Goal: Task Accomplishment & Management: Complete application form

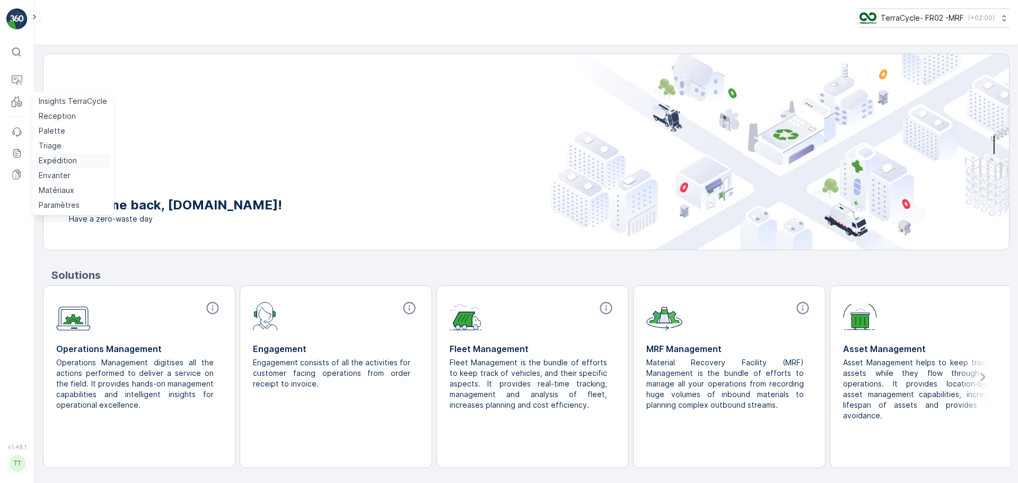
click at [60, 162] on p "Expédition" at bounding box center [58, 160] width 38 height 11
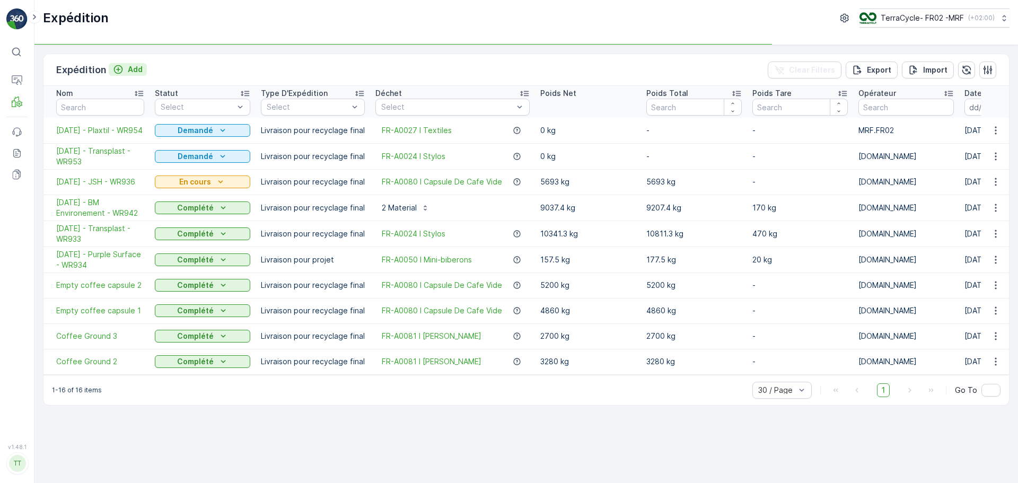
click at [128, 67] on p "Add" at bounding box center [135, 69] width 15 height 11
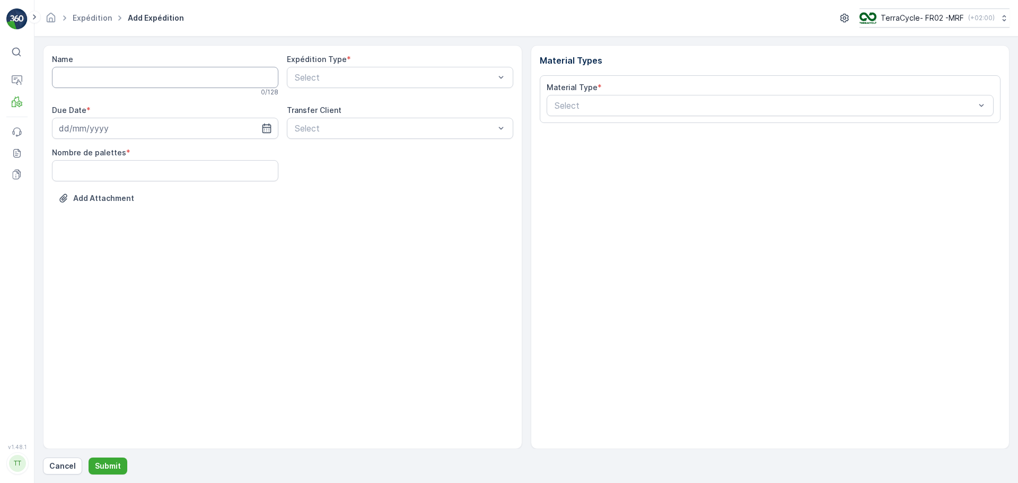
click at [103, 83] on input "Name" at bounding box center [165, 77] width 226 height 21
type input "WR958 - [DATE] - BM"
click at [135, 129] on input at bounding box center [165, 130] width 226 height 21
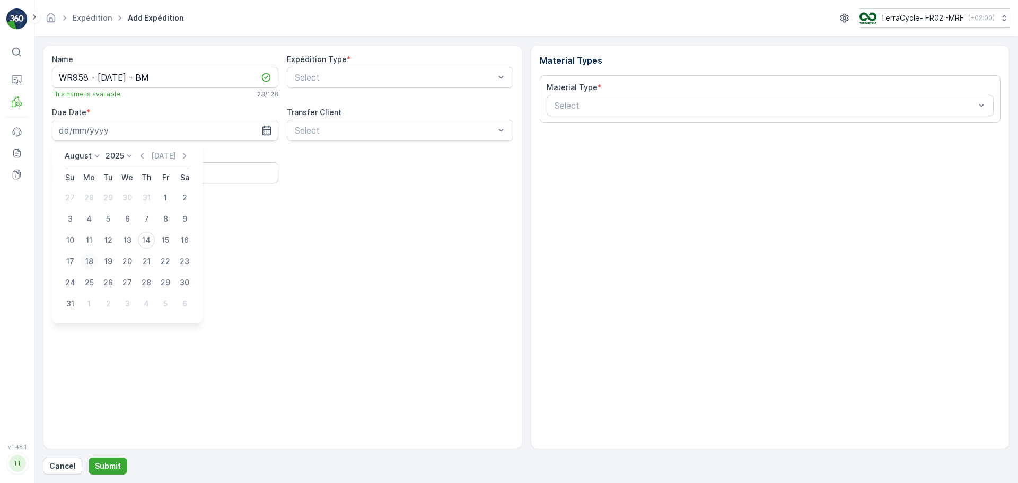
click at [90, 260] on div "18" at bounding box center [89, 261] width 17 height 17
type input "[DATE]"
click at [356, 130] on div at bounding box center [395, 131] width 202 height 10
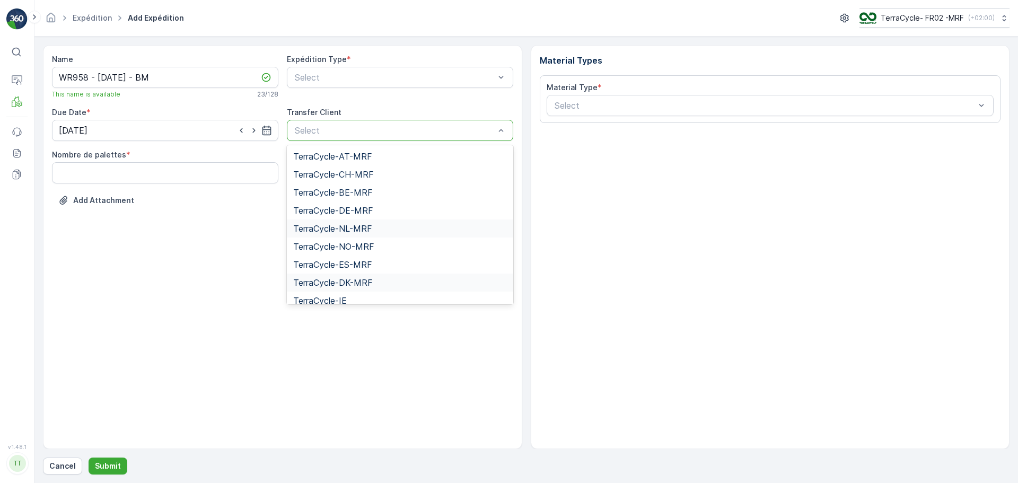
scroll to position [43, 0]
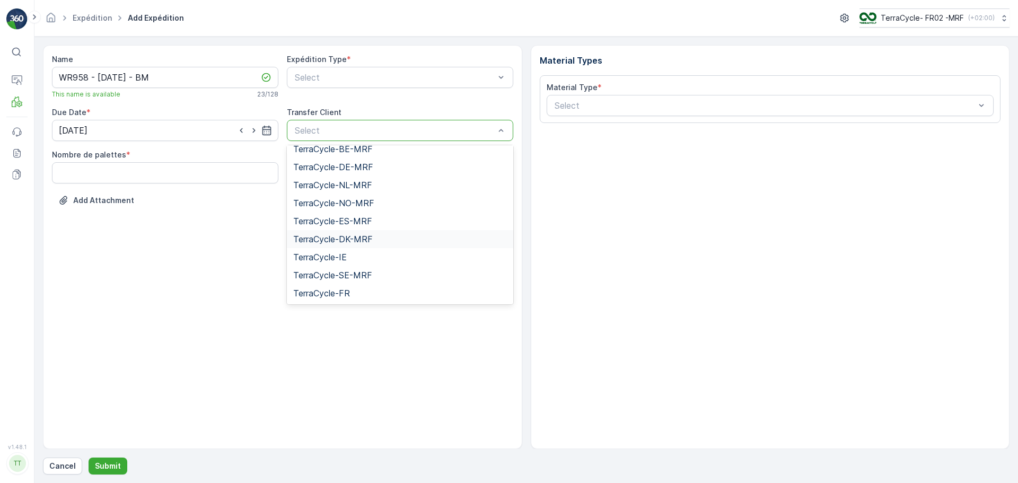
drag, startPoint x: 180, startPoint y: 277, endPoint x: 223, endPoint y: 250, distance: 50.7
click at [180, 277] on div "Name WR958 - [DATE] - BM This name is available 23 / 128 Expédition Type * Sele…" at bounding box center [282, 247] width 479 height 404
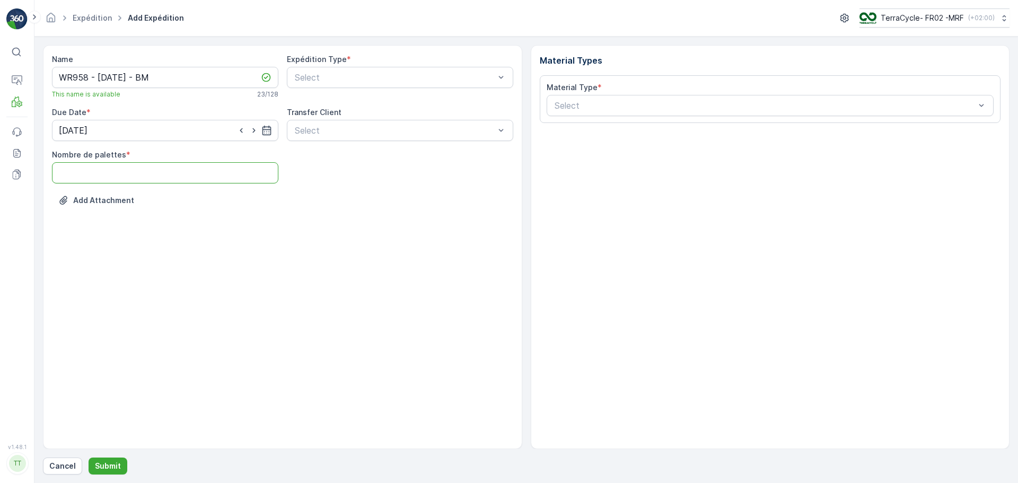
click at [205, 173] on palettes "Nombre de palettes" at bounding box center [165, 172] width 226 height 21
type palettes "2"
click at [410, 77] on div at bounding box center [395, 78] width 202 height 10
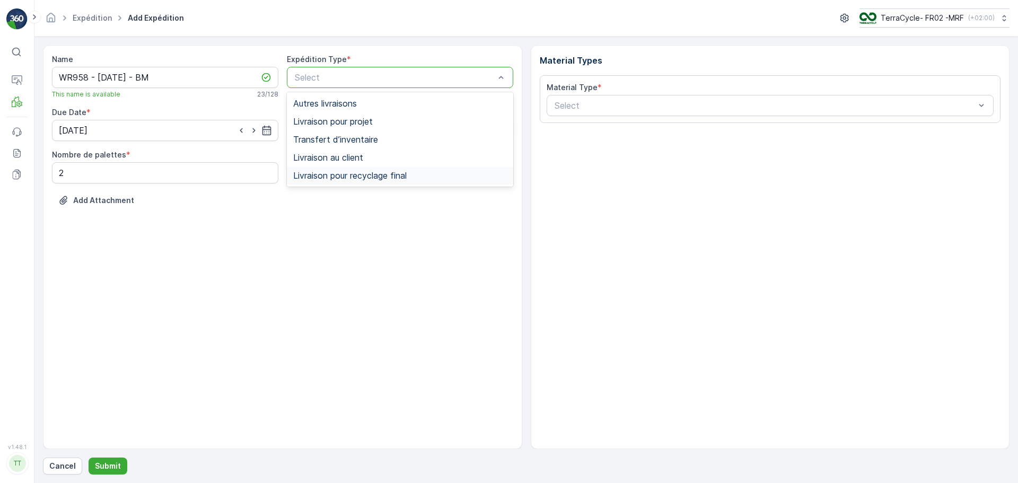
click at [411, 176] on div "Livraison pour recyclage final" at bounding box center [400, 176] width 214 height 10
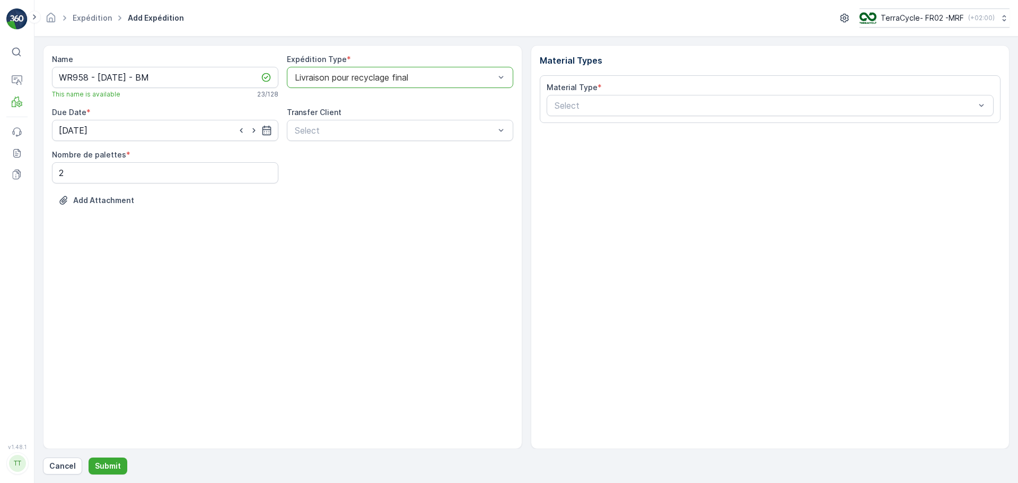
click at [451, 78] on div at bounding box center [395, 78] width 202 height 10
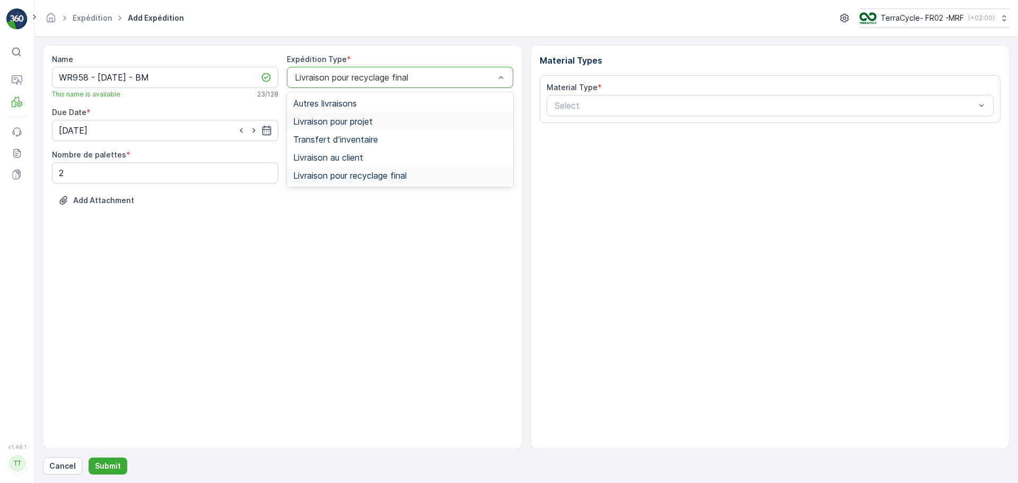
click at [387, 128] on div "Livraison pour projet" at bounding box center [400, 121] width 226 height 18
click at [439, 71] on div "Livraison pour projet" at bounding box center [400, 77] width 226 height 21
click at [367, 171] on span "Livraison pour recyclage final" at bounding box center [349, 176] width 113 height 10
click at [390, 80] on div at bounding box center [395, 78] width 202 height 10
click at [363, 119] on span "Livraison pour projet" at bounding box center [333, 122] width 80 height 10
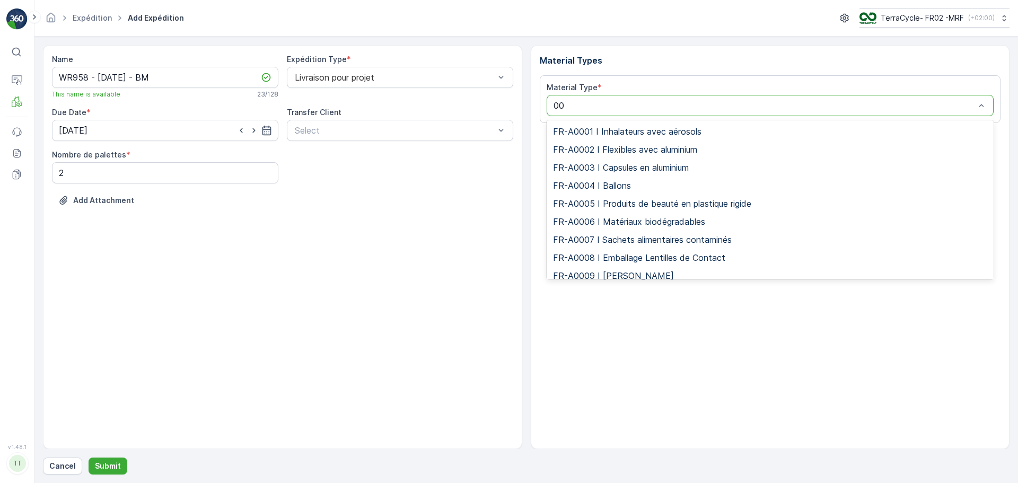
type input "005"
click at [626, 147] on span "FR-A0050 I Mini-biberons" at bounding box center [604, 150] width 103 height 10
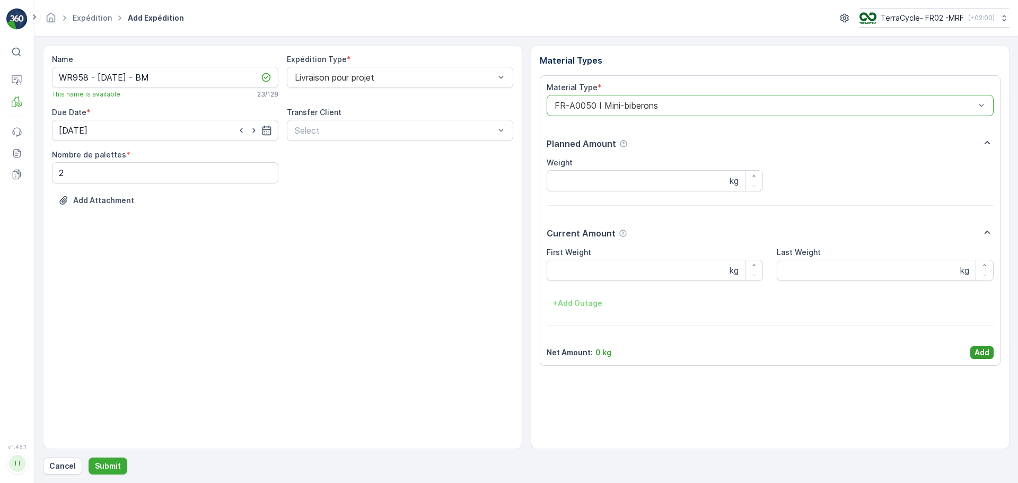
click at [976, 350] on p "Add" at bounding box center [981, 352] width 15 height 11
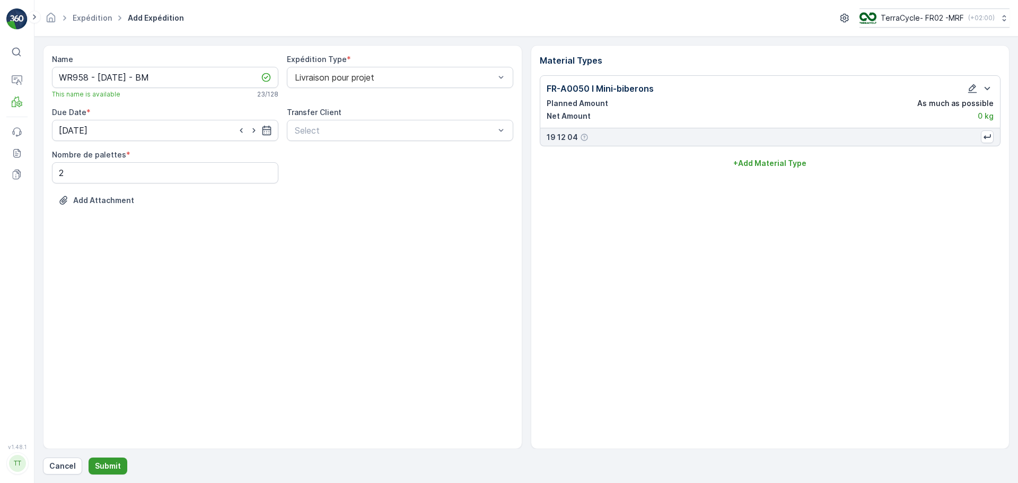
click at [117, 463] on p "Submit" at bounding box center [108, 466] width 26 height 11
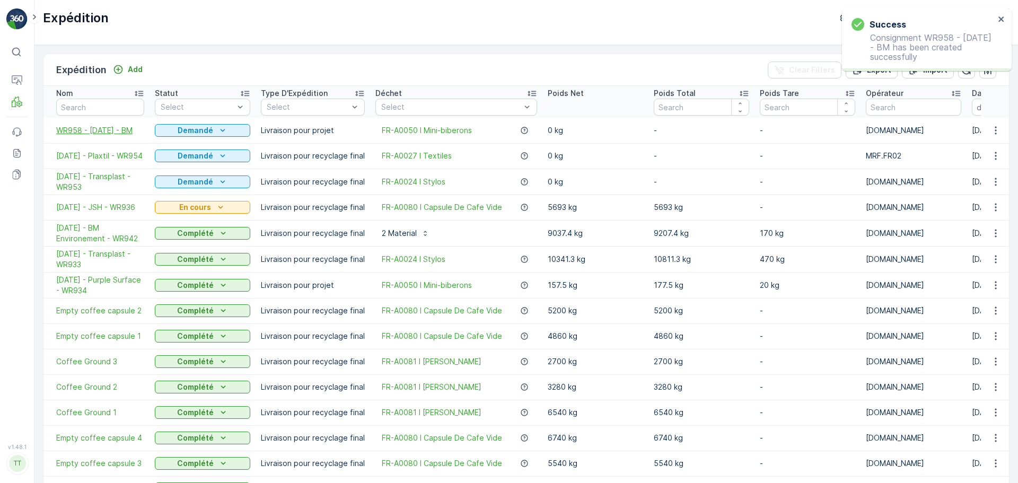
click at [100, 131] on span "WR958 - [DATE] - BM" at bounding box center [100, 130] width 88 height 11
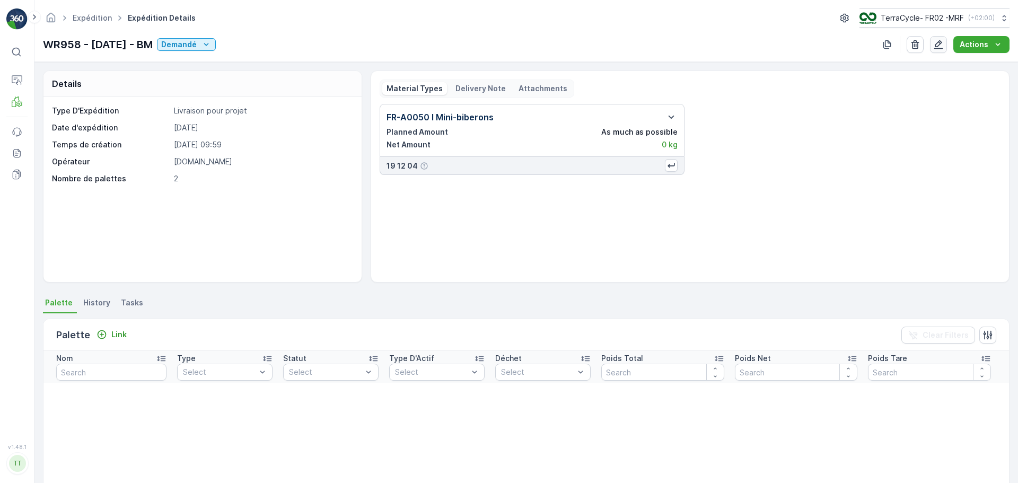
click at [938, 47] on icon "button" at bounding box center [938, 44] width 9 height 9
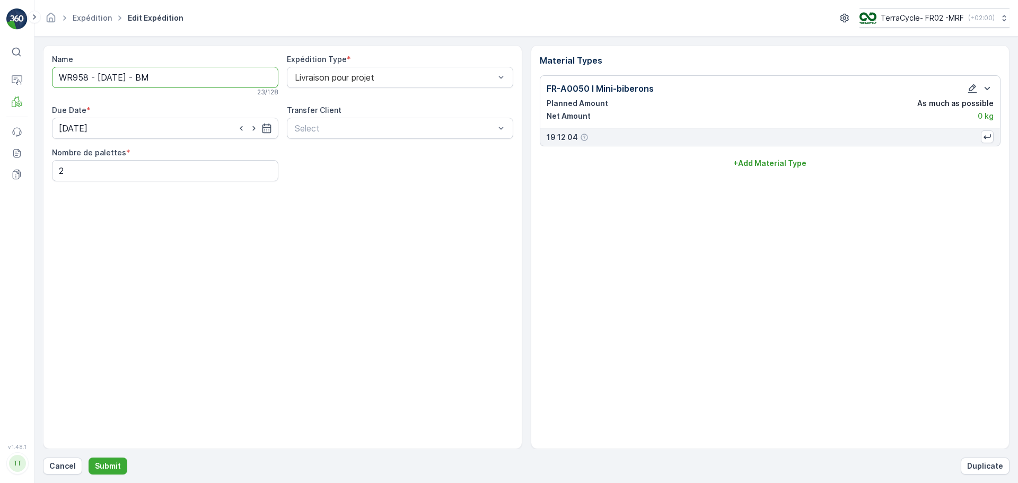
drag, startPoint x: 128, startPoint y: 78, endPoint x: 139, endPoint y: 78, distance: 11.1
click at [139, 78] on input "WR958 - [DATE] - BM" at bounding box center [165, 77] width 226 height 21
paste input "[DATE]"
type input "[DATE] - WR958 - BM"
click at [120, 466] on button "Submit" at bounding box center [108, 465] width 39 height 17
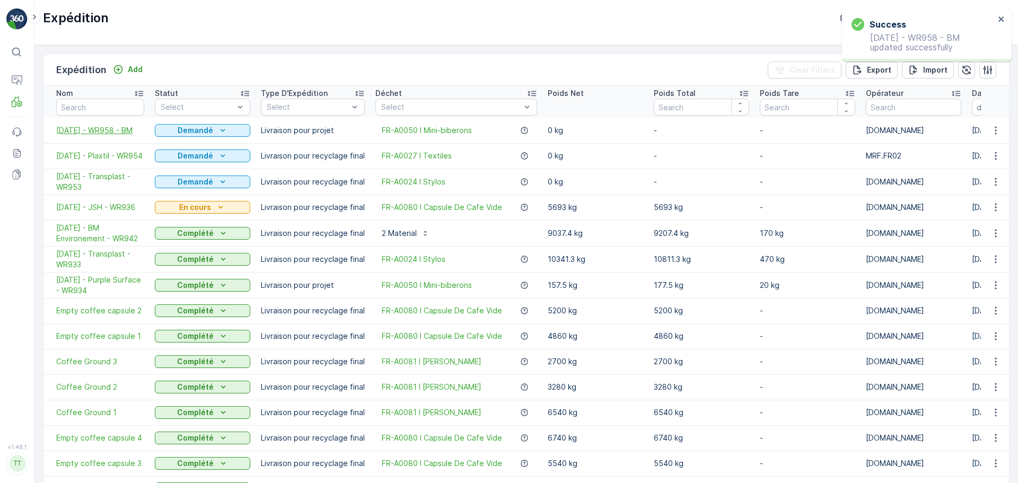
click at [104, 128] on span "[DATE] - WR958 - BM" at bounding box center [100, 130] width 88 height 11
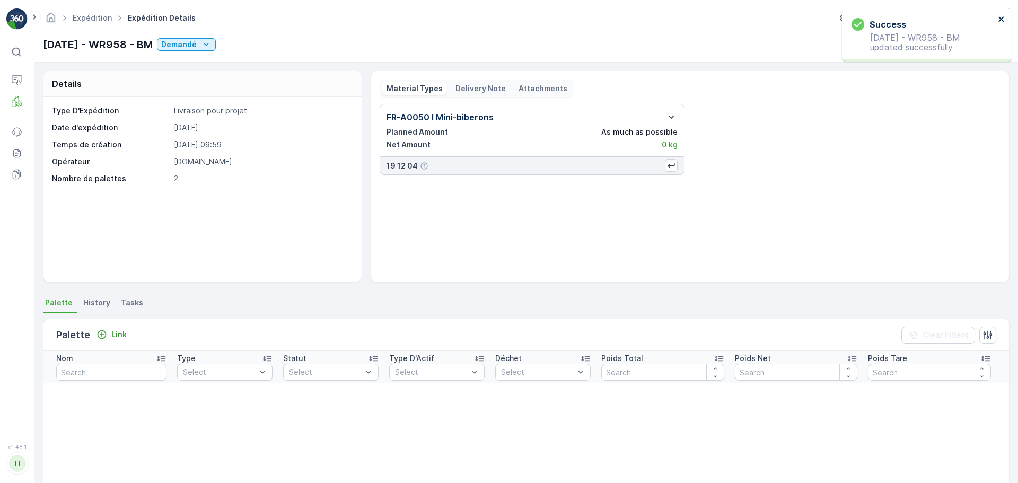
click at [1002, 21] on icon "close" at bounding box center [1000, 19] width 7 height 8
click at [938, 42] on icon "button" at bounding box center [938, 44] width 11 height 11
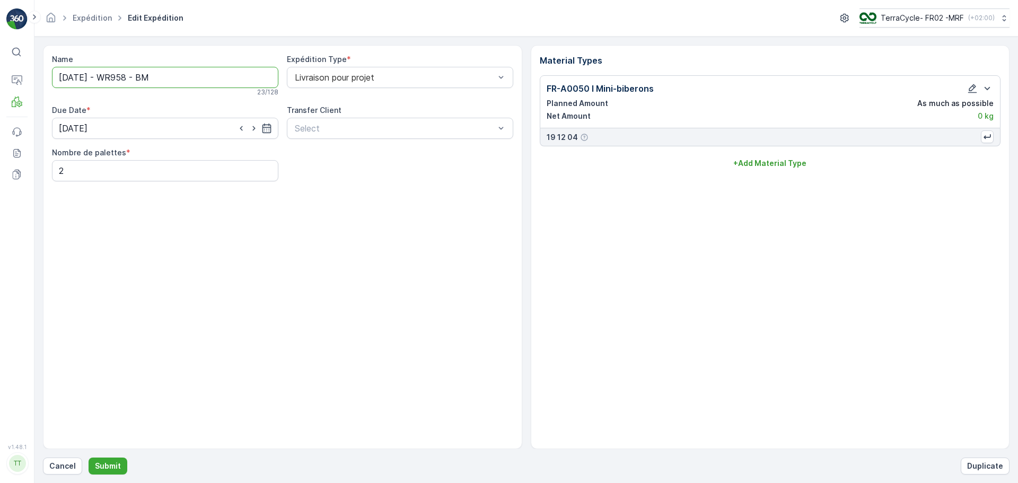
drag, startPoint x: 114, startPoint y: 76, endPoint x: 139, endPoint y: 77, distance: 24.9
click at [139, 77] on input "[DATE] - WR958 - BM" at bounding box center [165, 77] width 226 height 21
paste input "WR958"
type input "[DATE] - BM - WR958"
click at [116, 469] on p "Submit" at bounding box center [108, 466] width 26 height 11
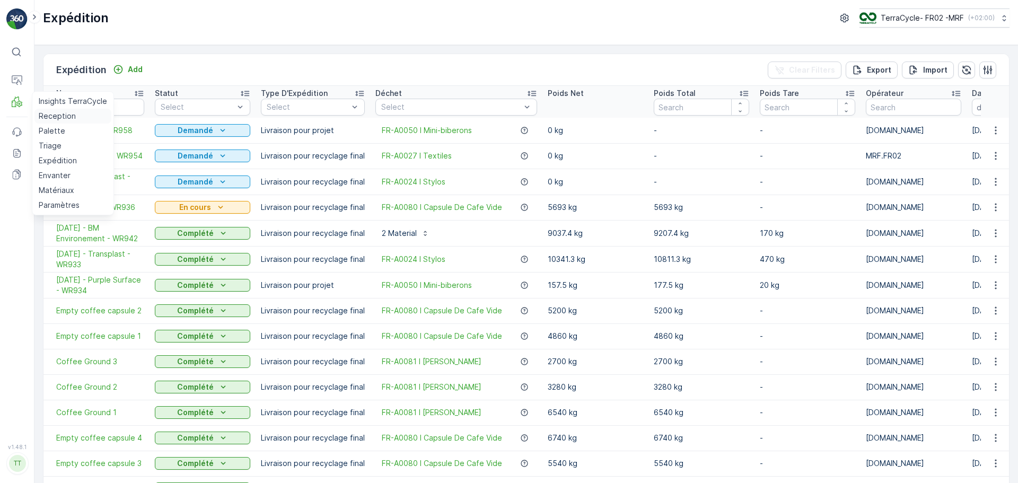
click at [55, 117] on p "Reception" at bounding box center [57, 116] width 37 height 11
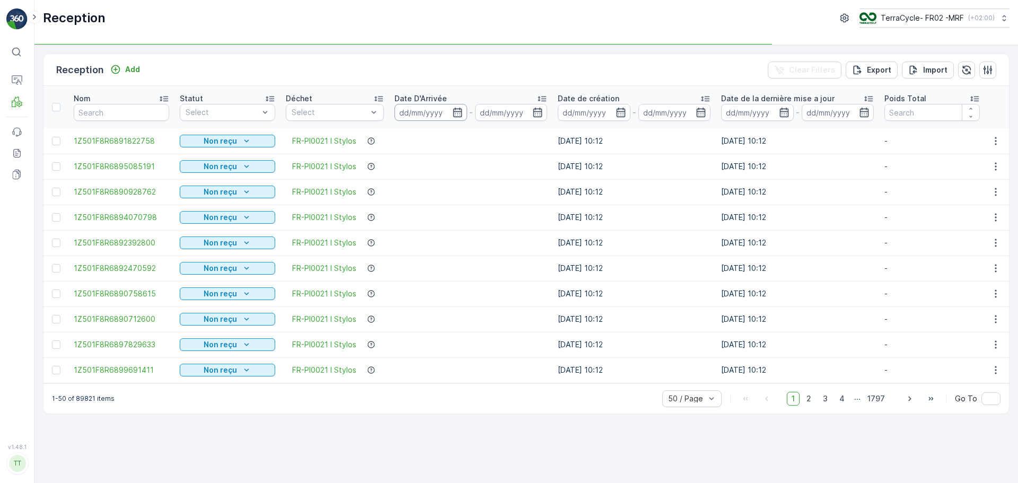
click at [439, 109] on input at bounding box center [430, 112] width 73 height 17
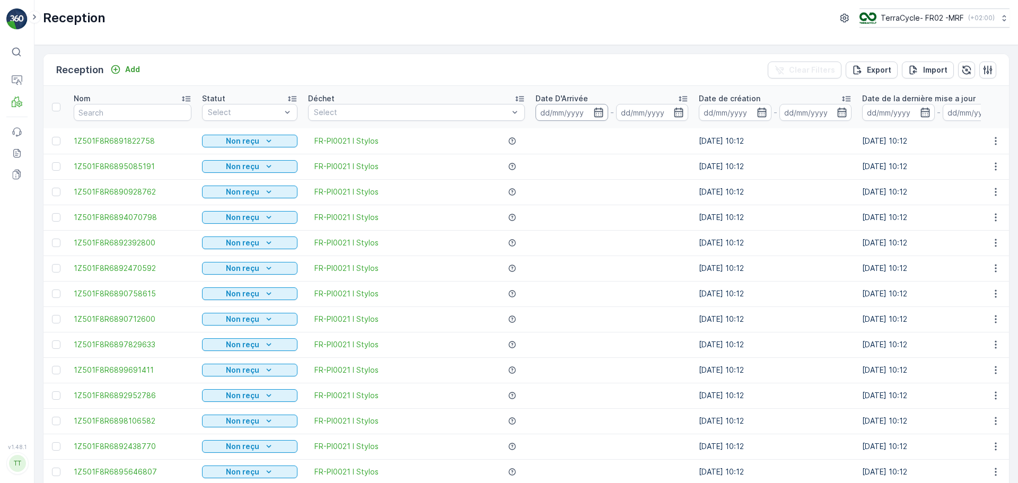
click at [558, 113] on input at bounding box center [571, 112] width 73 height 17
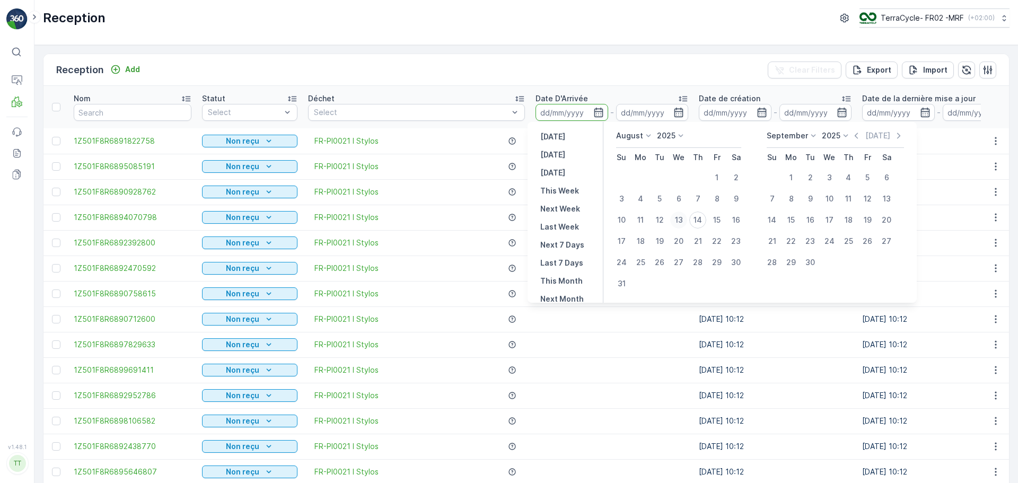
click at [678, 220] on div "13" at bounding box center [678, 219] width 17 height 17
type input "[DATE]"
click at [678, 220] on div "13" at bounding box center [678, 219] width 17 height 17
type input "[DATE]"
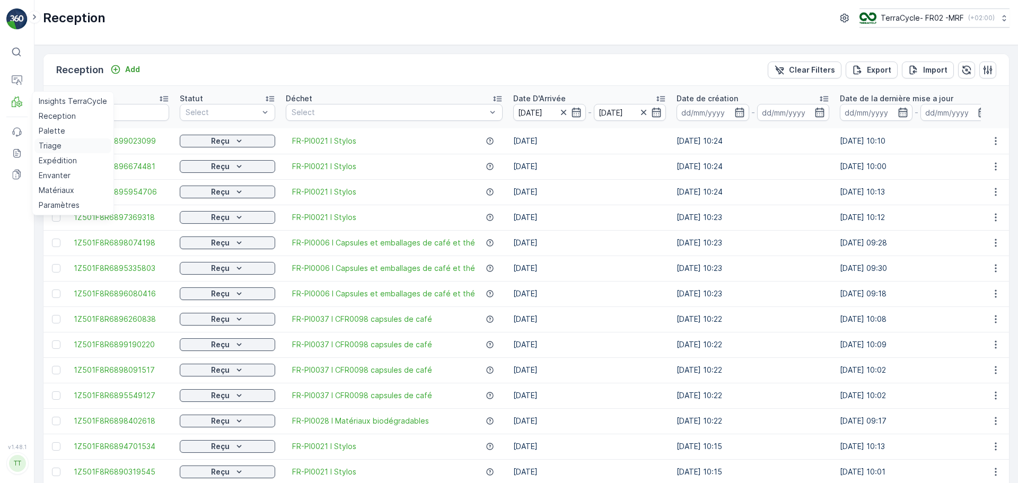
click at [56, 148] on p "Triage" at bounding box center [50, 145] width 23 height 11
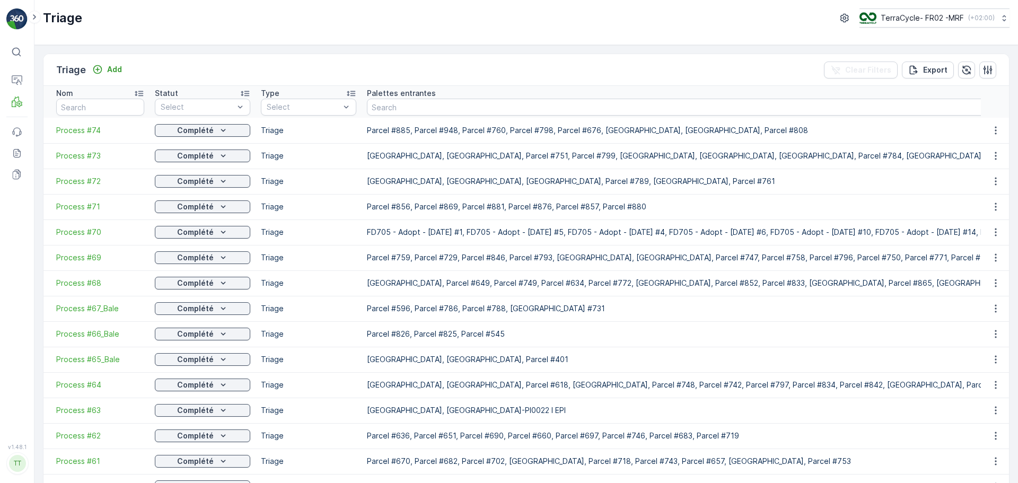
click at [90, 145] on td "Process #73" at bounding box center [96, 155] width 106 height 25
click at [89, 133] on span "Process #74" at bounding box center [100, 130] width 88 height 11
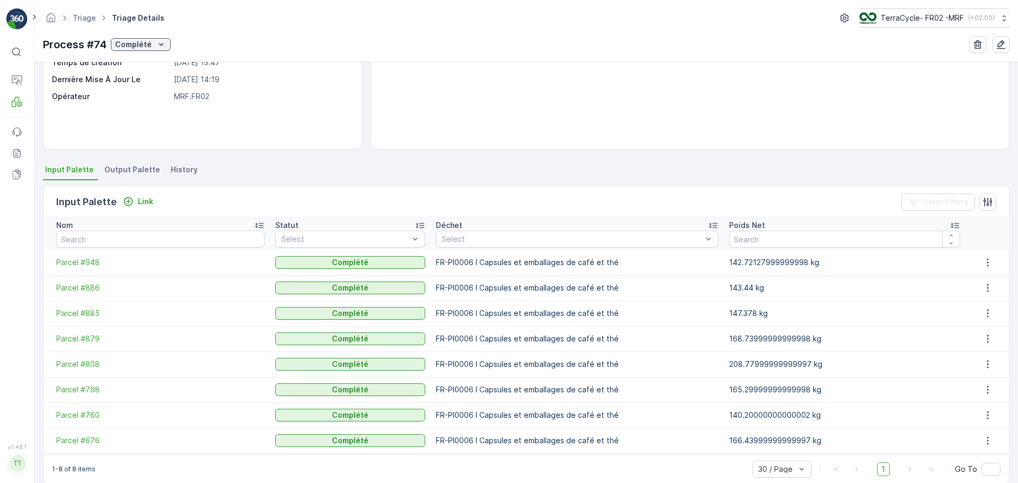
scroll to position [148, 0]
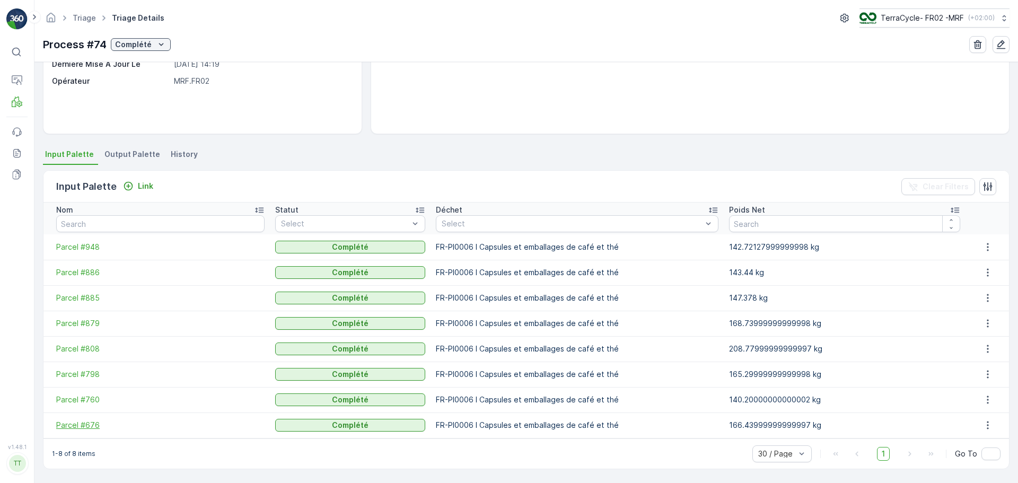
click at [84, 423] on span "Parcel #676" at bounding box center [160, 425] width 208 height 11
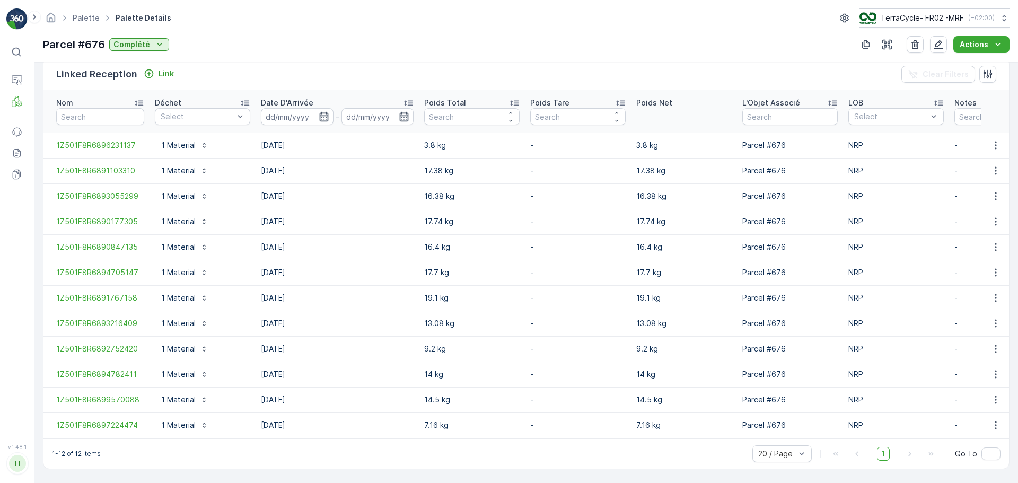
scroll to position [266, 0]
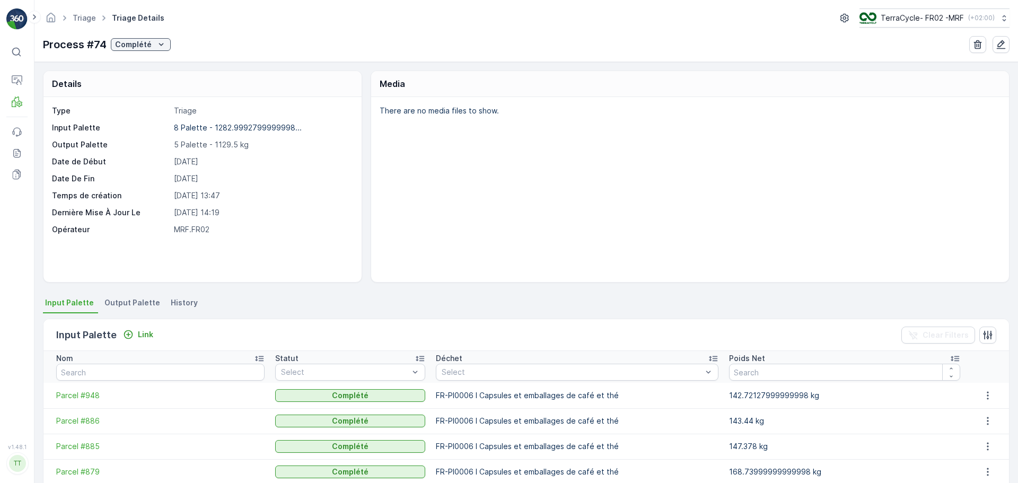
scroll to position [148, 0]
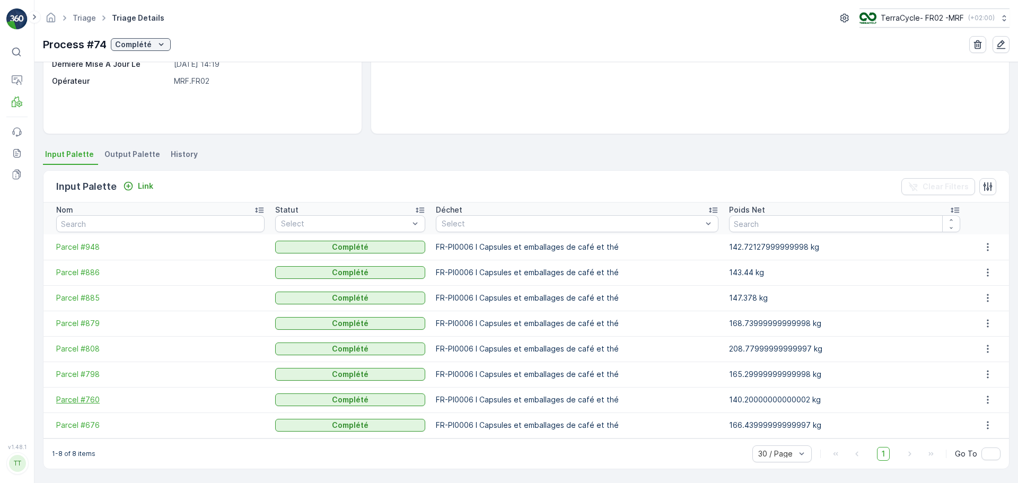
click at [91, 401] on span "Parcel #760" at bounding box center [160, 399] width 208 height 11
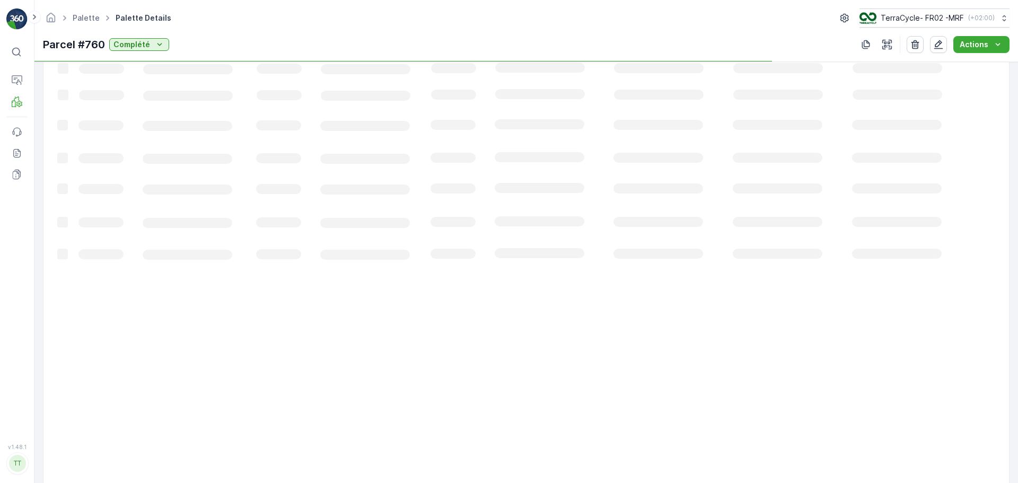
scroll to position [266, 0]
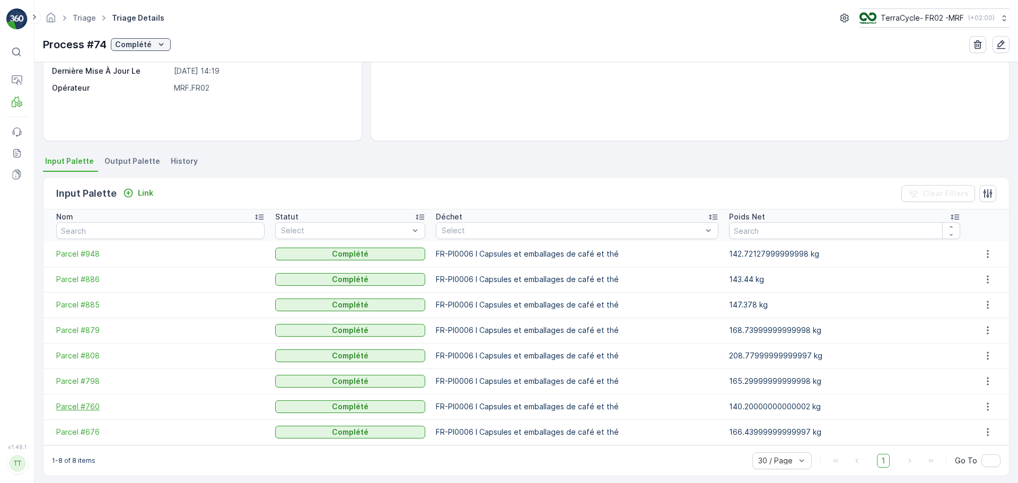
scroll to position [148, 0]
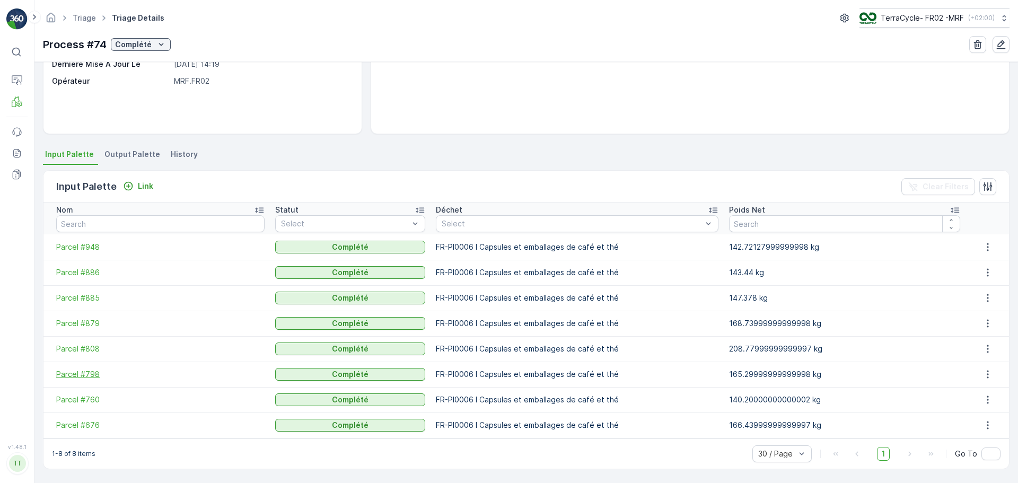
click at [89, 374] on span "Parcel #798" at bounding box center [160, 374] width 208 height 11
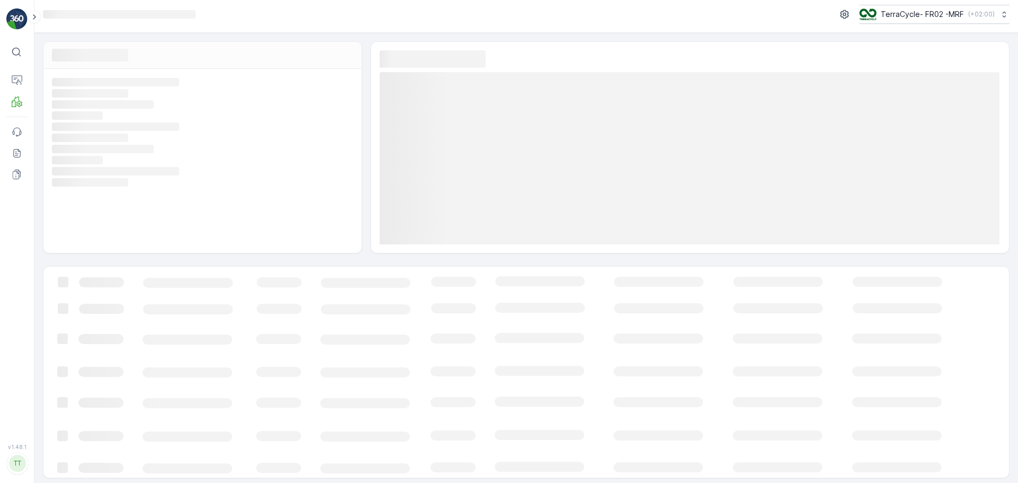
scroll to position [7, 0]
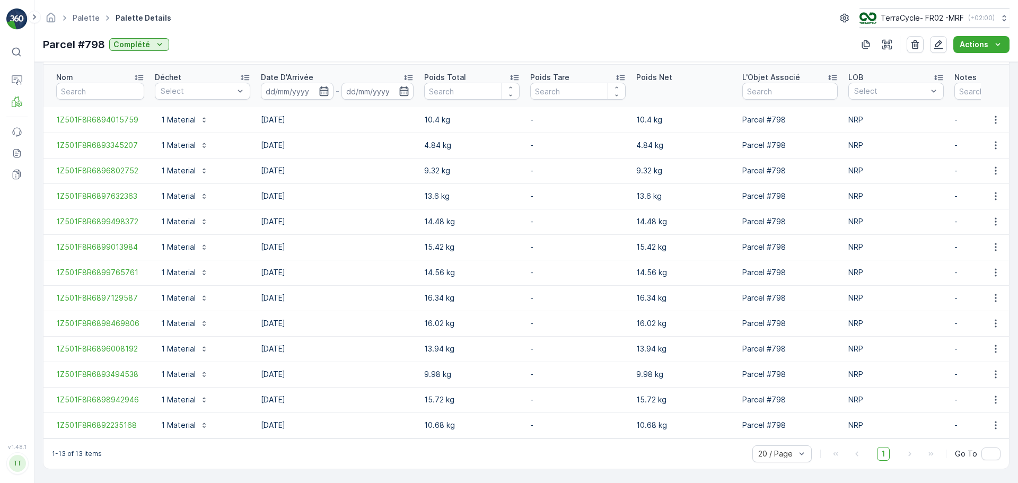
scroll to position [292, 0]
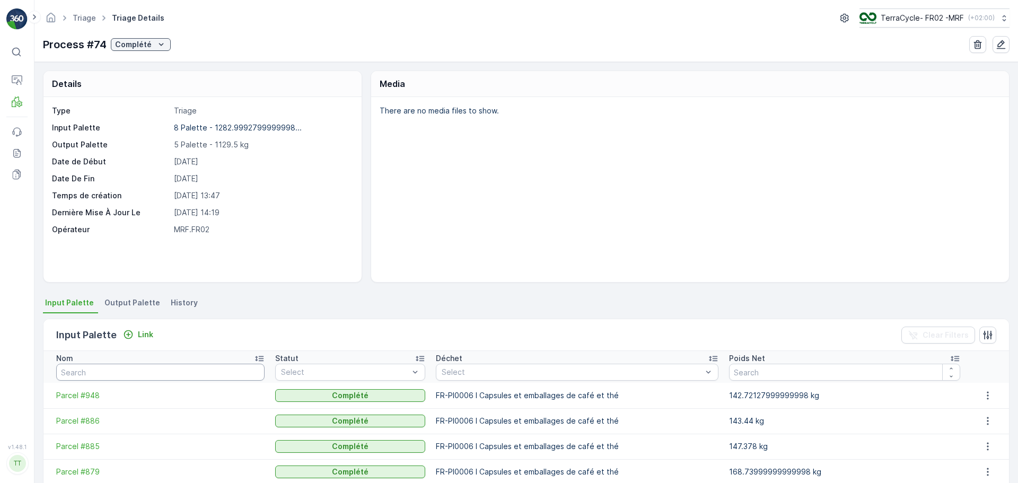
scroll to position [148, 0]
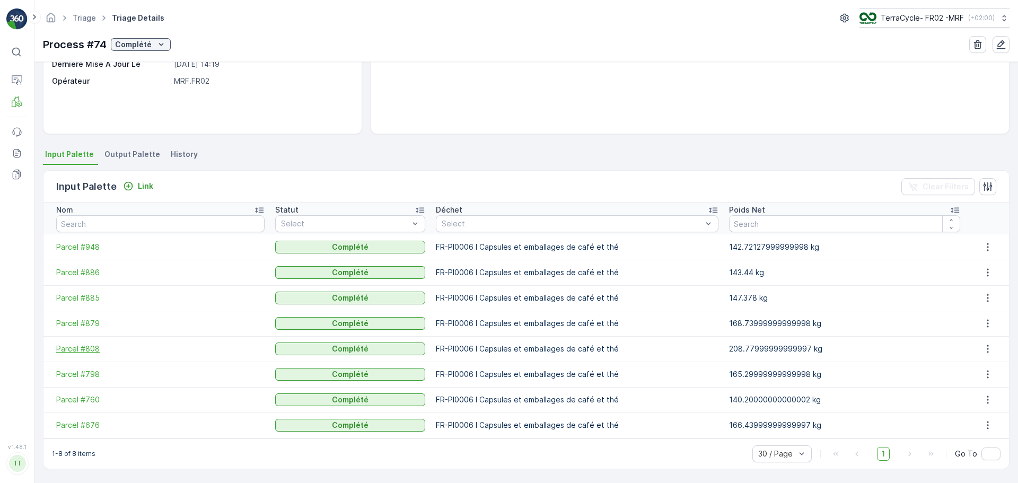
click at [75, 352] on span "Parcel #808" at bounding box center [160, 348] width 208 height 11
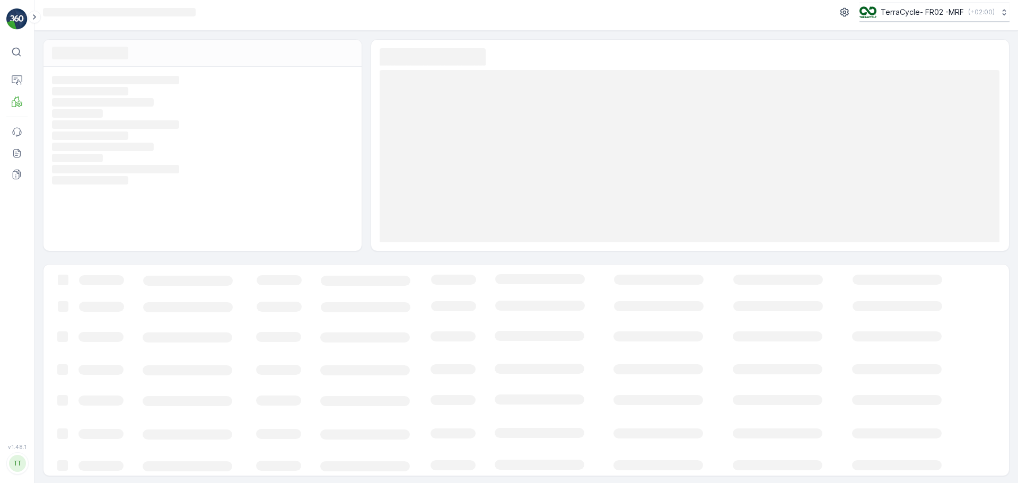
scroll to position [7, 0]
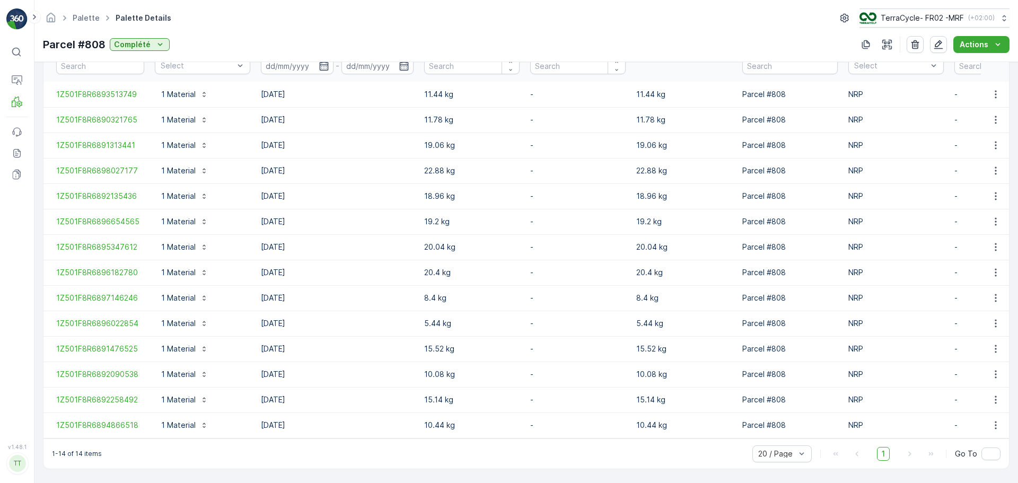
scroll to position [303, 0]
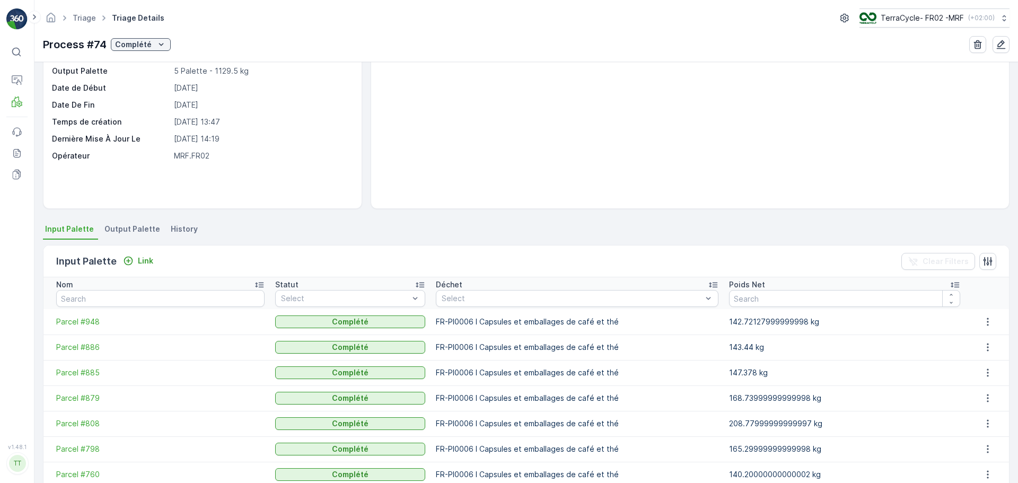
scroll to position [148, 0]
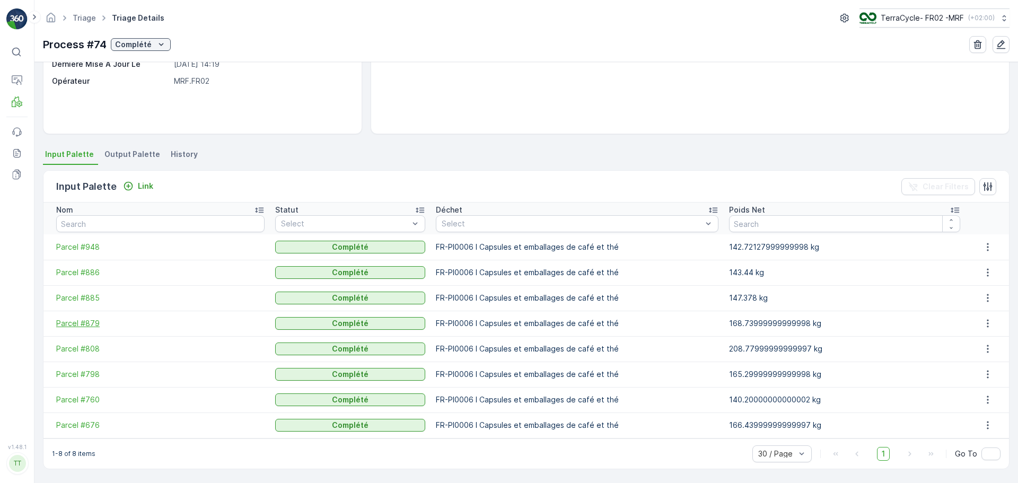
click at [76, 324] on span "Parcel #879" at bounding box center [160, 323] width 208 height 11
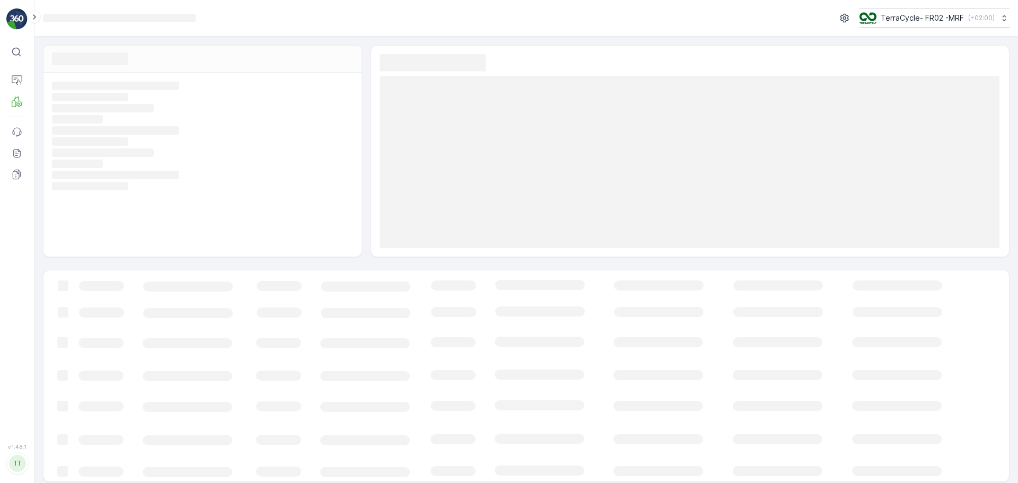
scroll to position [7, 0]
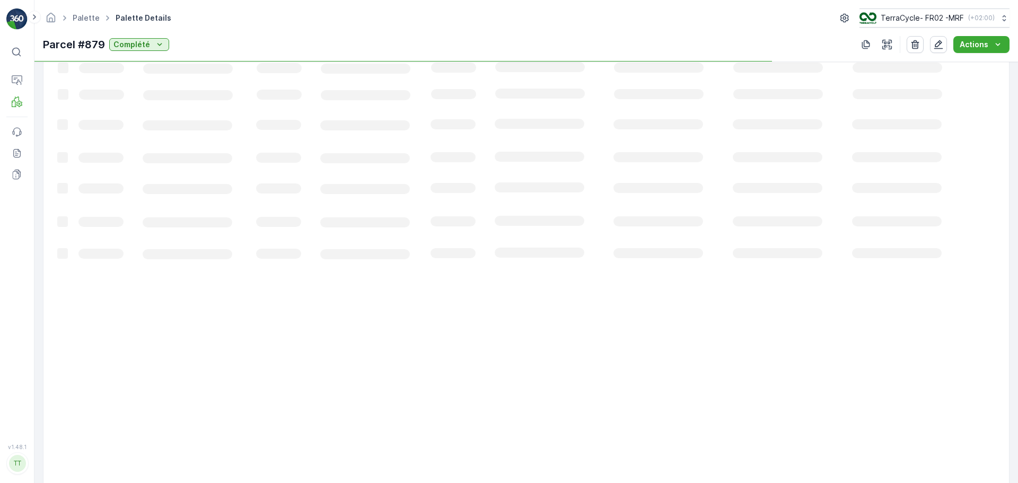
scroll to position [266, 0]
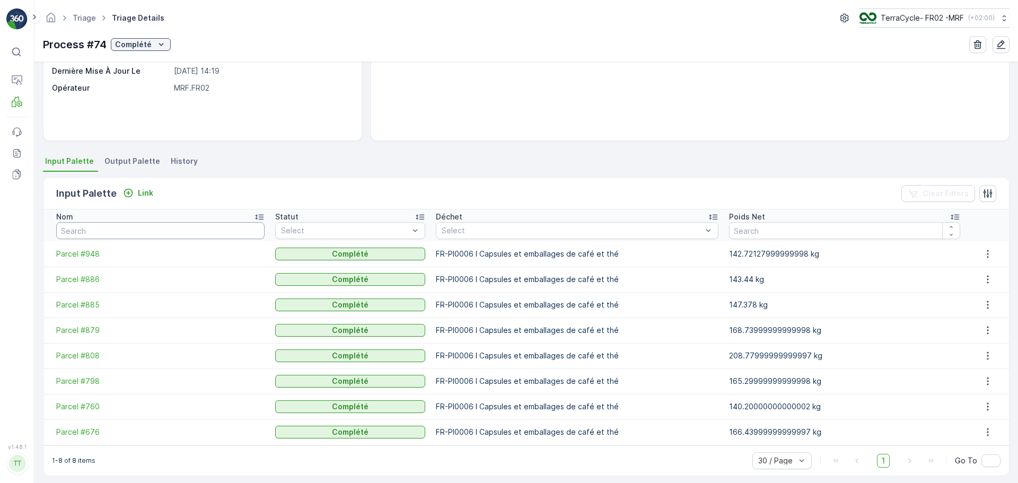
scroll to position [148, 0]
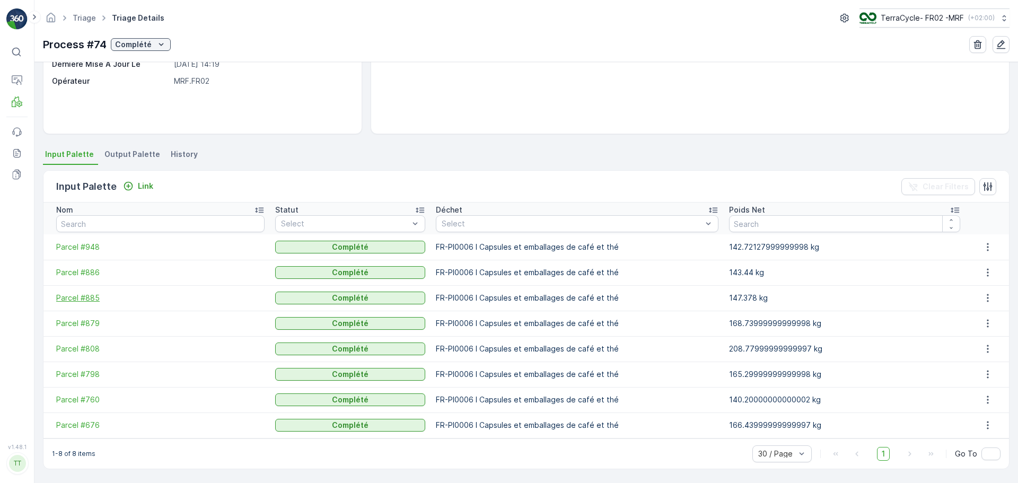
click at [73, 299] on span "Parcel #885" at bounding box center [160, 298] width 208 height 11
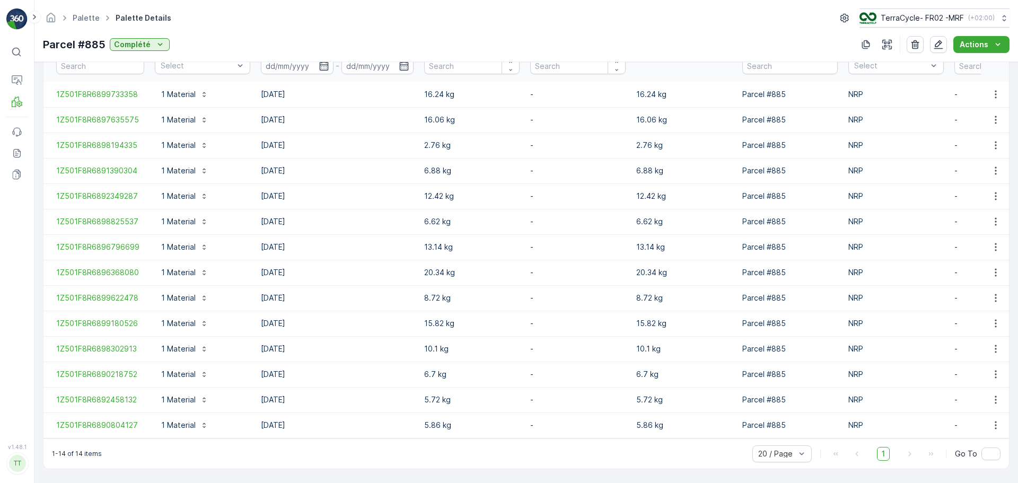
scroll to position [317, 0]
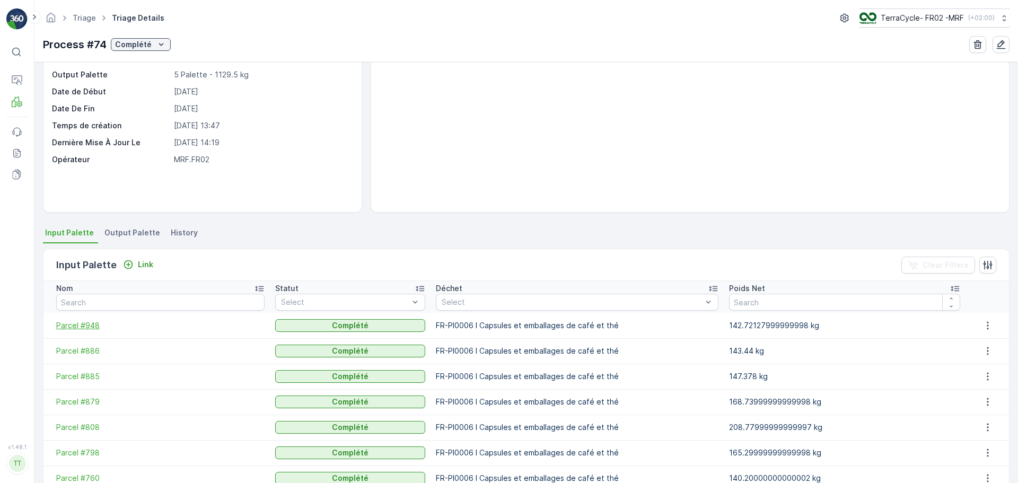
scroll to position [148, 0]
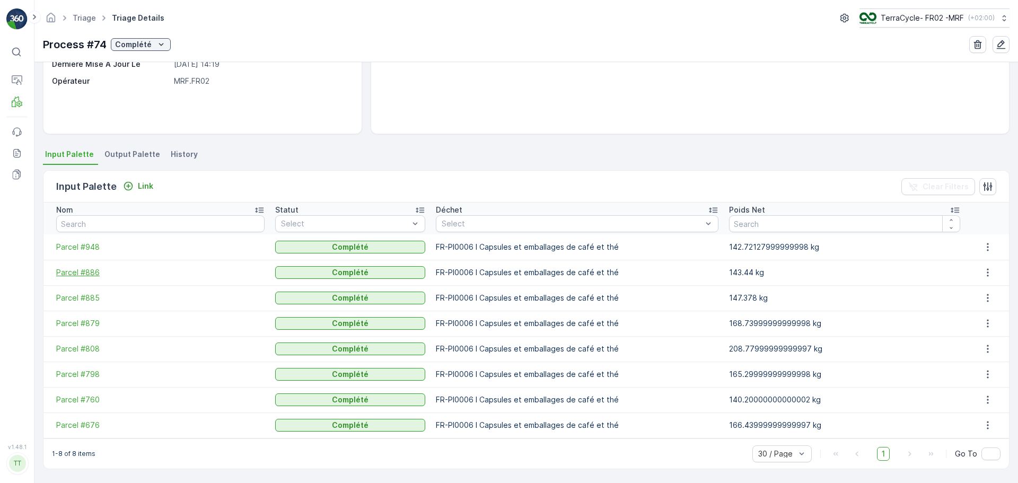
click at [66, 276] on span "Parcel #886" at bounding box center [160, 272] width 208 height 11
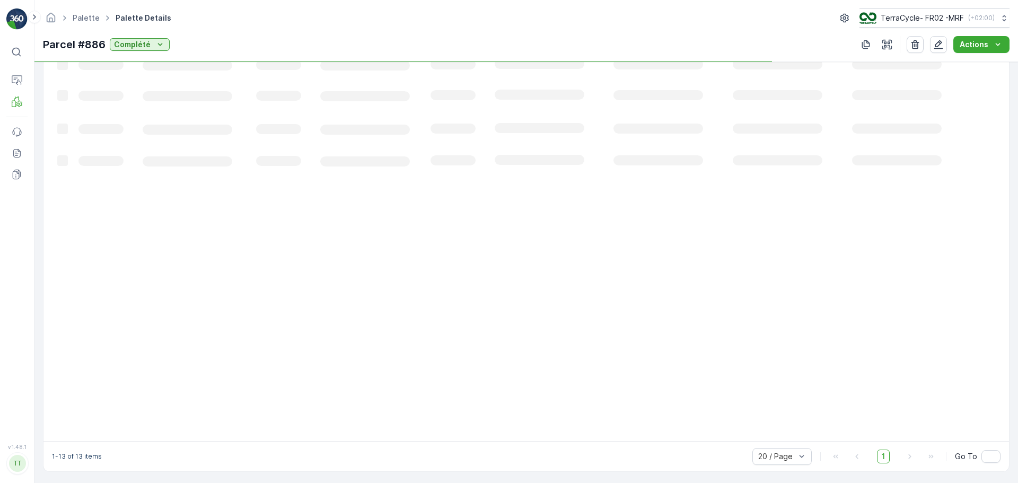
scroll to position [292, 0]
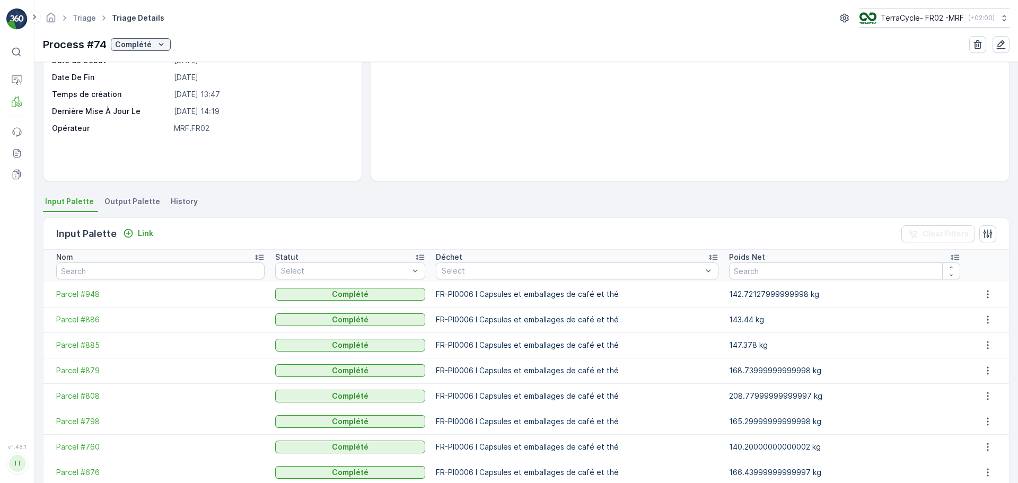
scroll to position [148, 0]
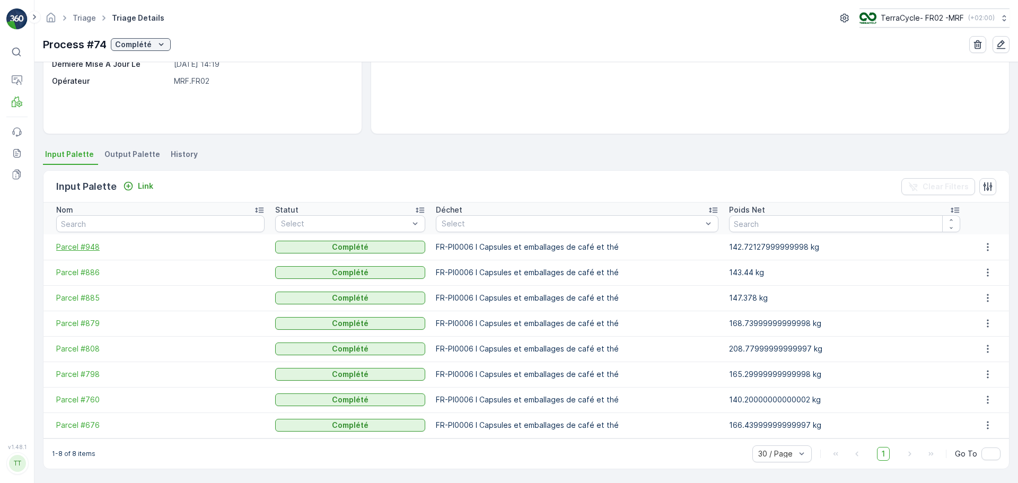
click at [85, 248] on span "Parcel #948" at bounding box center [160, 247] width 208 height 11
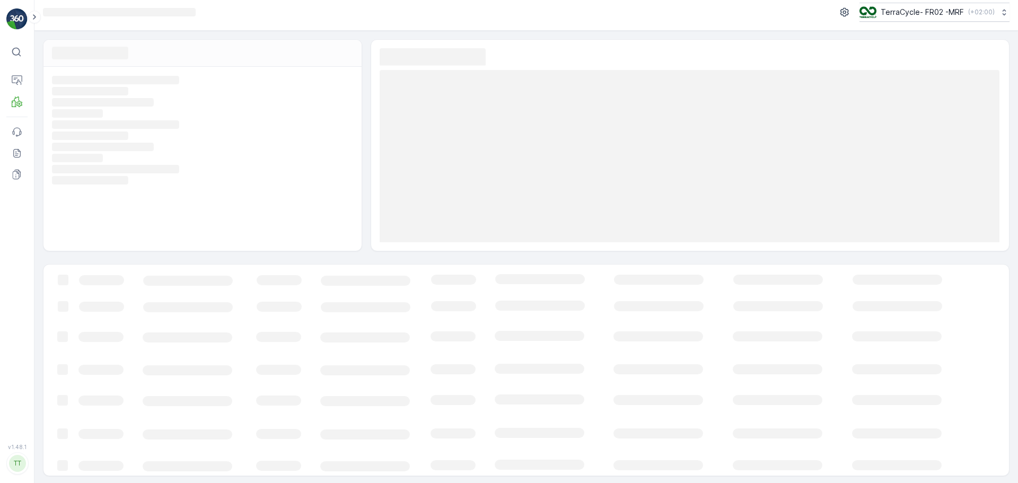
scroll to position [7, 0]
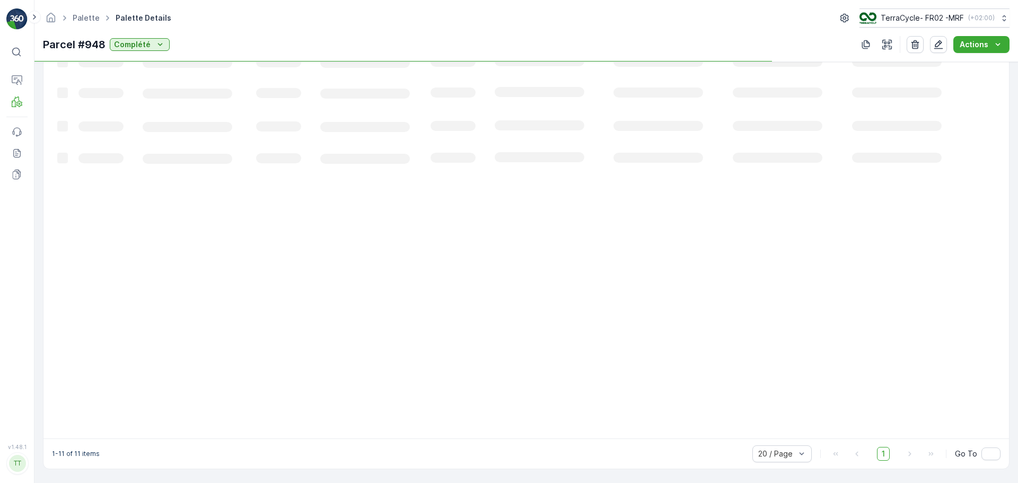
scroll to position [241, 0]
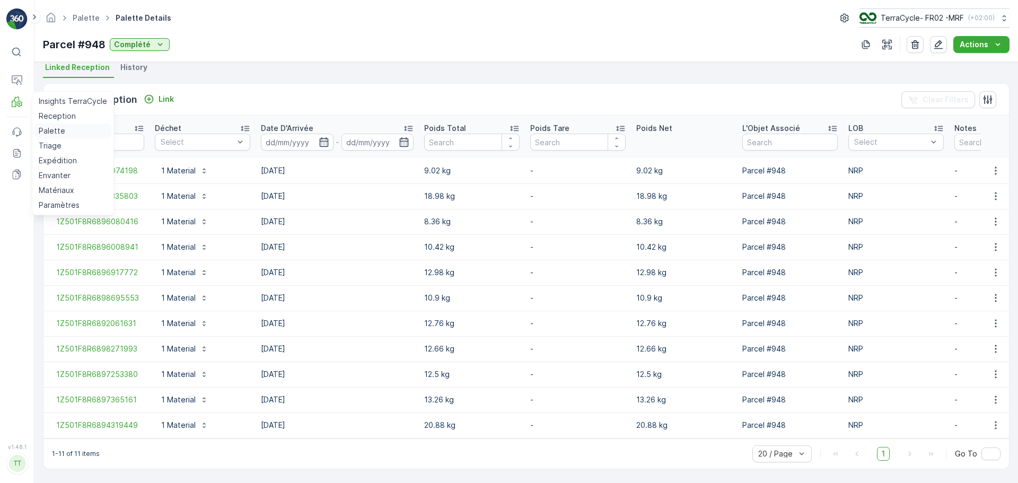
click at [54, 129] on p "Palette" at bounding box center [52, 131] width 27 height 11
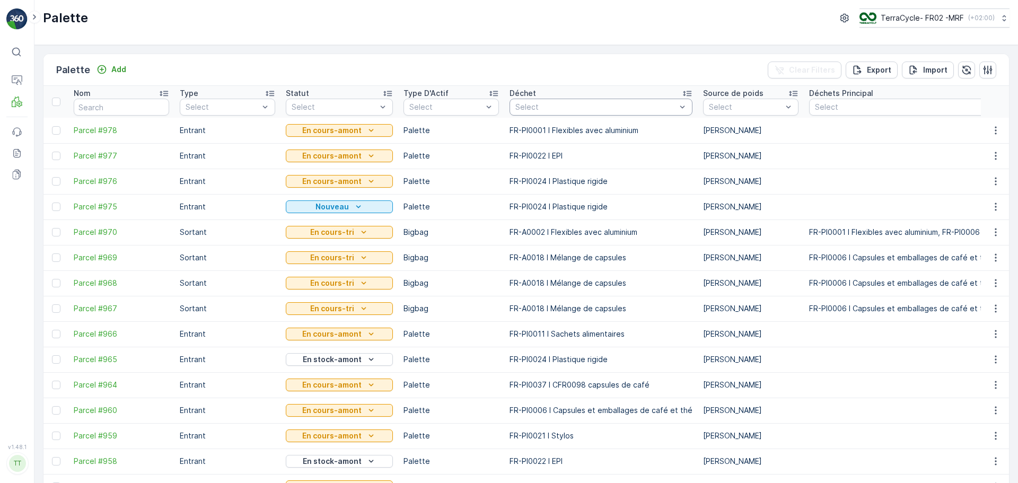
click at [555, 105] on div at bounding box center [595, 107] width 163 height 8
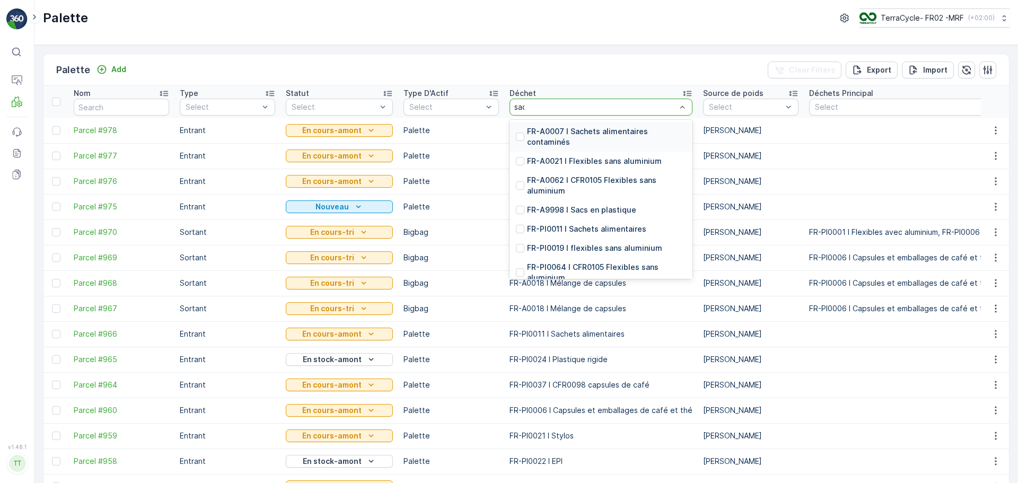
type input "sach"
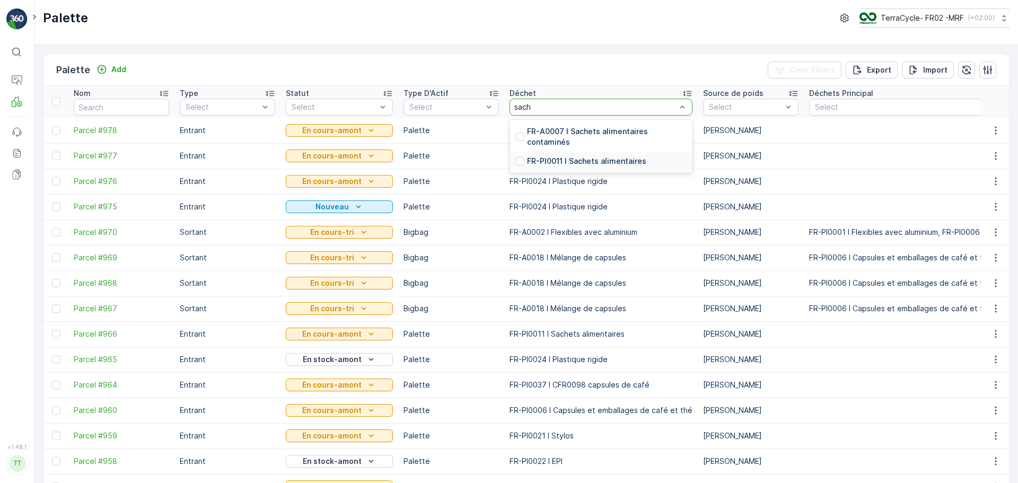
click at [563, 158] on p "FR-PI0011 I Sachets alimentaires" at bounding box center [586, 161] width 119 height 11
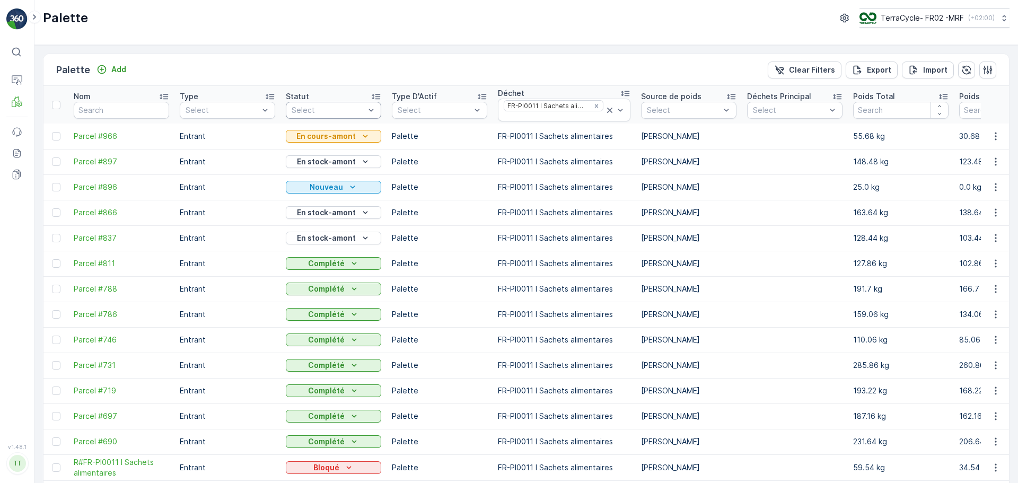
click at [318, 108] on div at bounding box center [327, 110] width 75 height 8
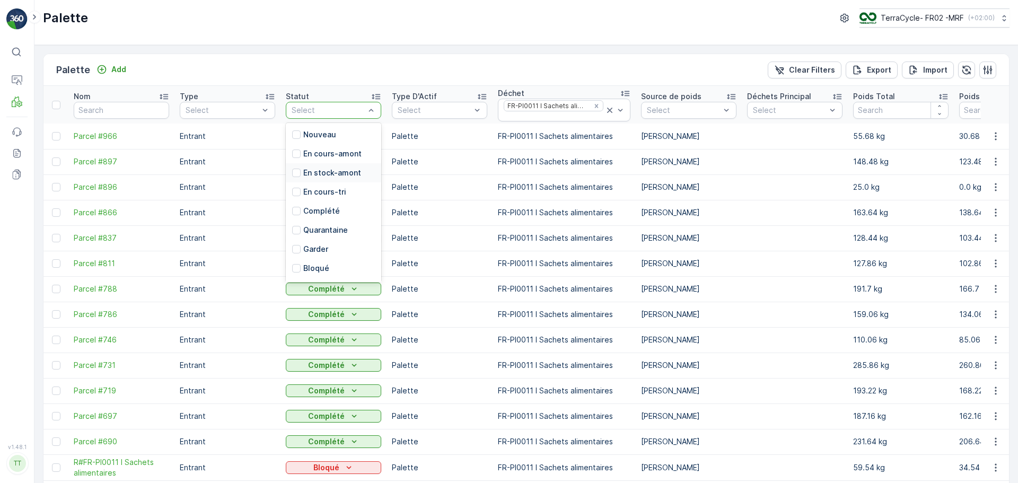
click at [327, 175] on p "En stock-amont" at bounding box center [332, 172] width 58 height 11
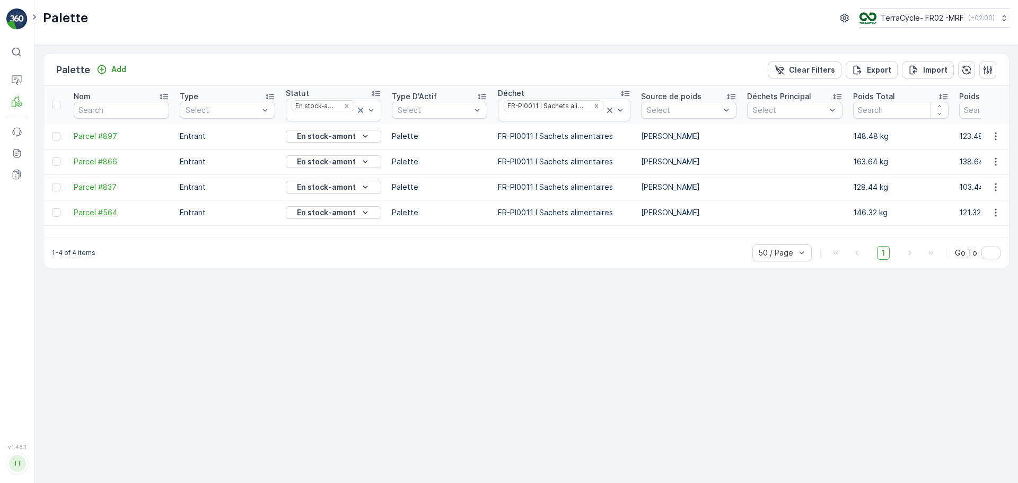
click at [98, 218] on span "Parcel #564" at bounding box center [121, 212] width 95 height 11
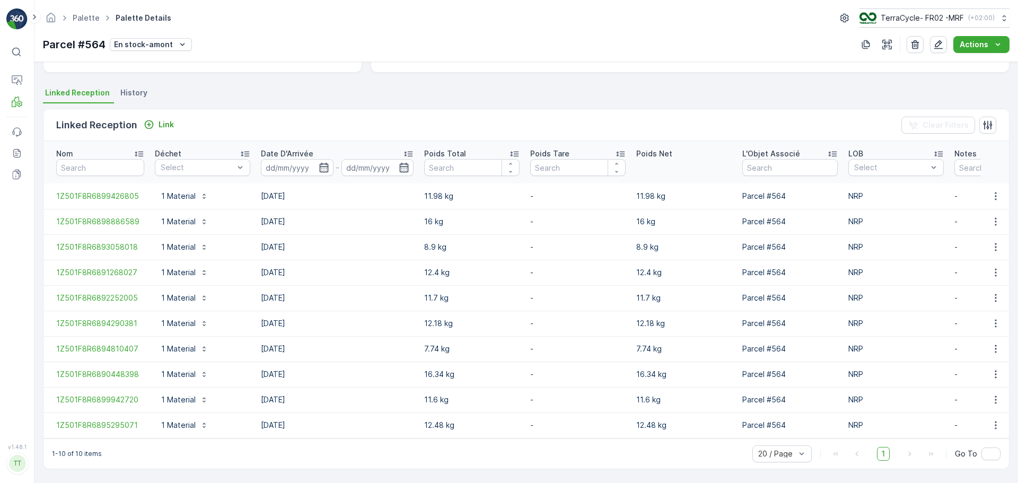
scroll to position [215, 0]
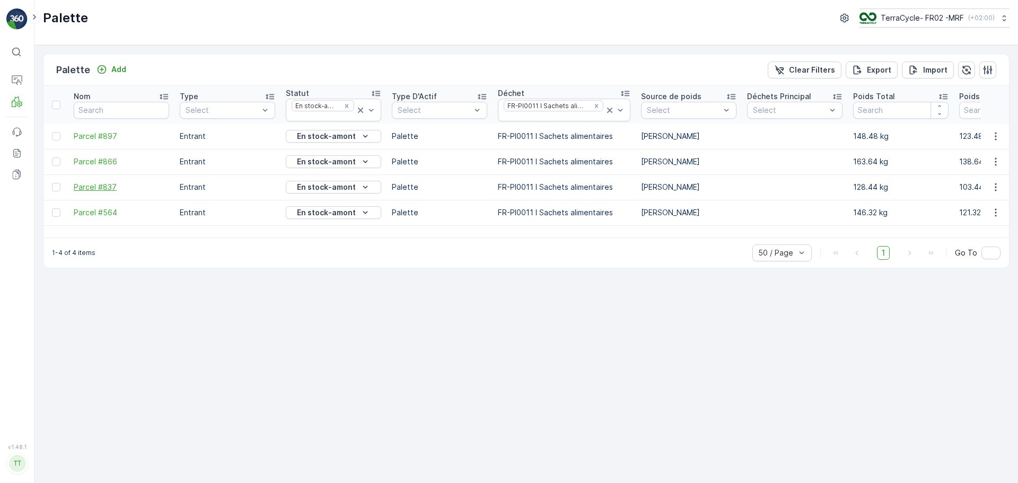
click at [100, 187] on span "Parcel #837" at bounding box center [121, 187] width 95 height 11
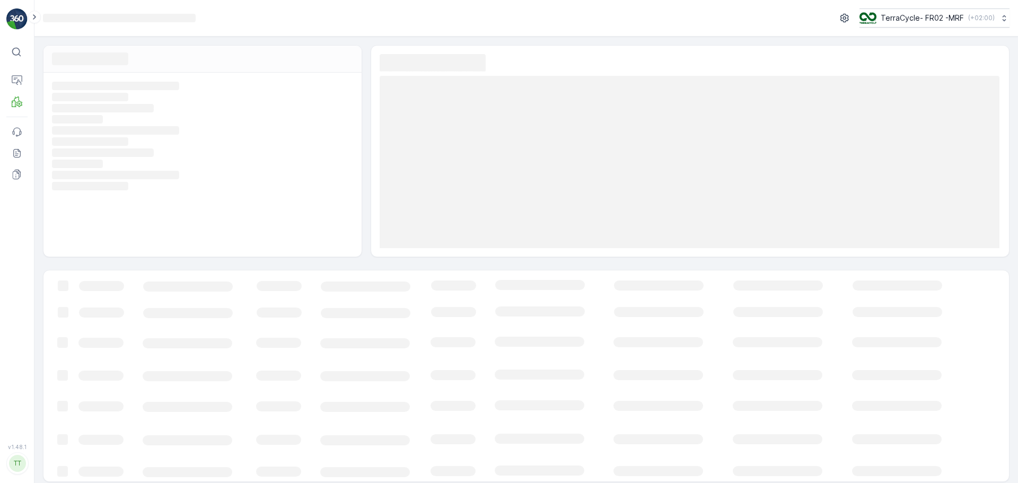
scroll to position [5, 0]
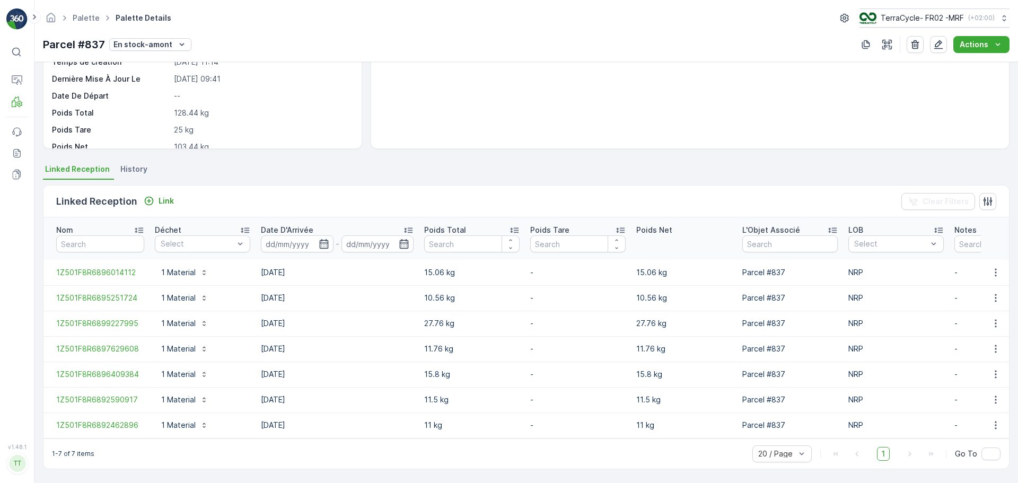
scroll to position [139, 0]
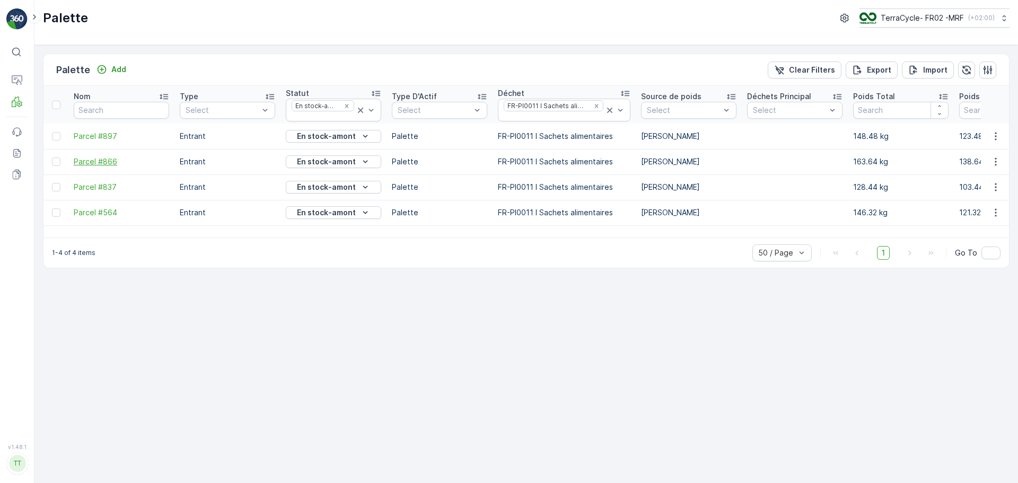
click at [94, 162] on span "Parcel #866" at bounding box center [121, 161] width 95 height 11
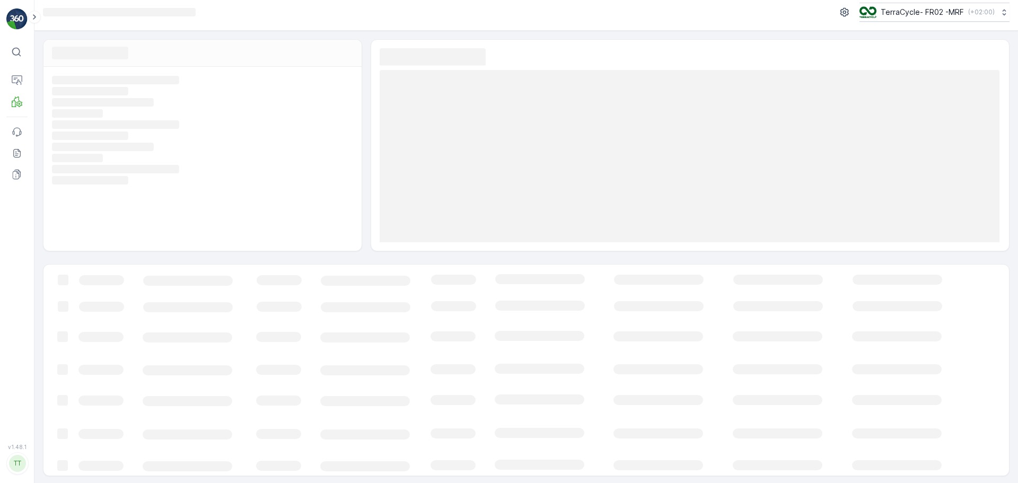
scroll to position [7, 0]
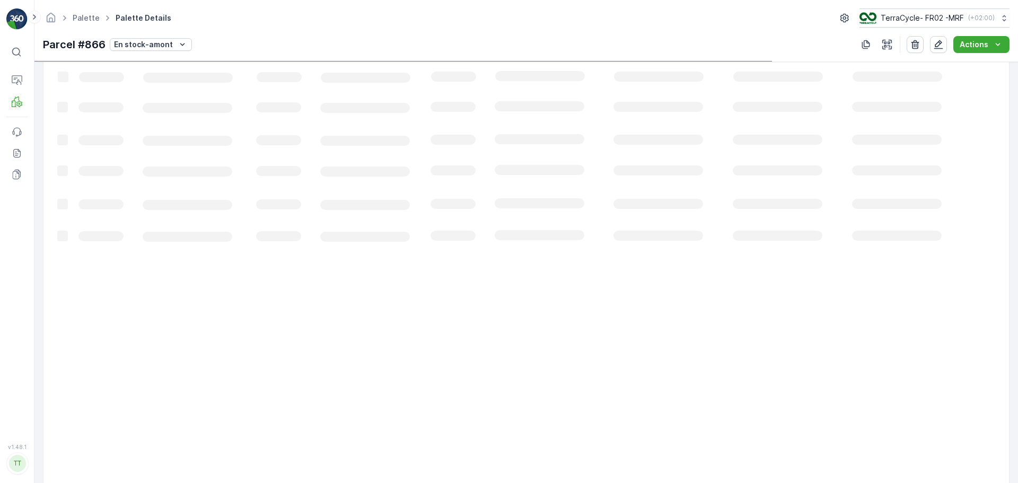
scroll to position [266, 0]
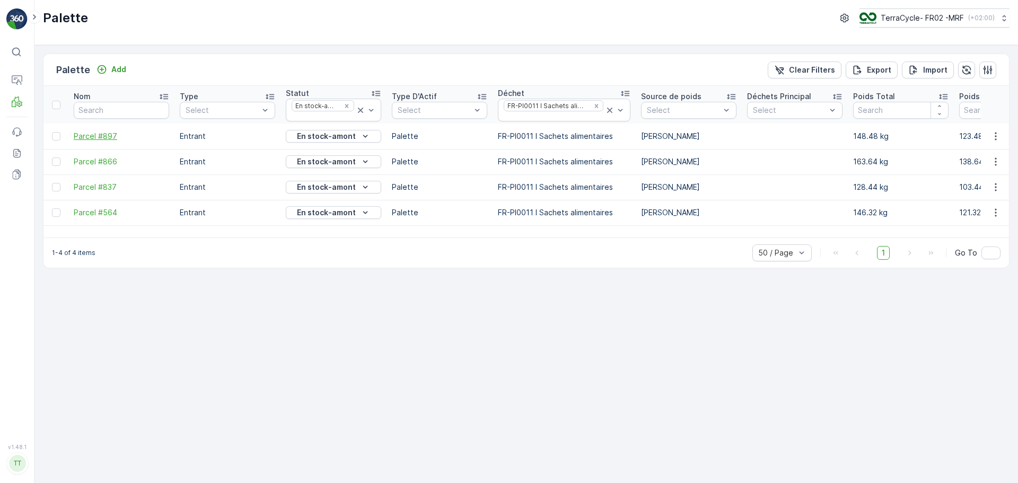
click at [105, 139] on span "Parcel #897" at bounding box center [121, 136] width 95 height 11
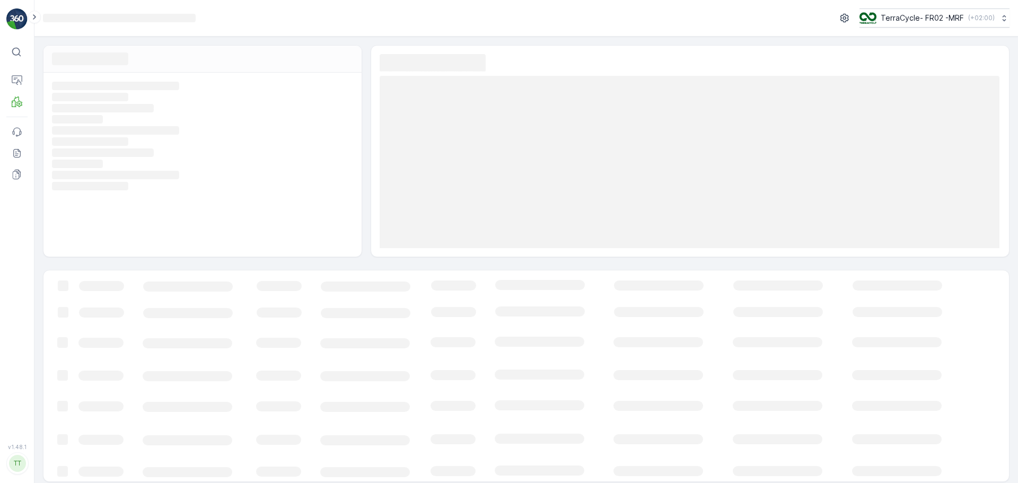
scroll to position [6, 0]
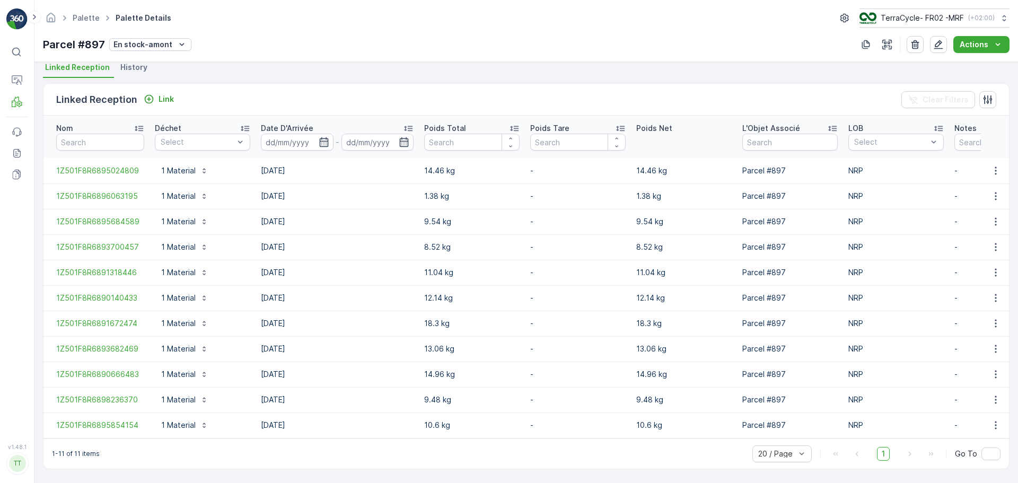
scroll to position [241, 0]
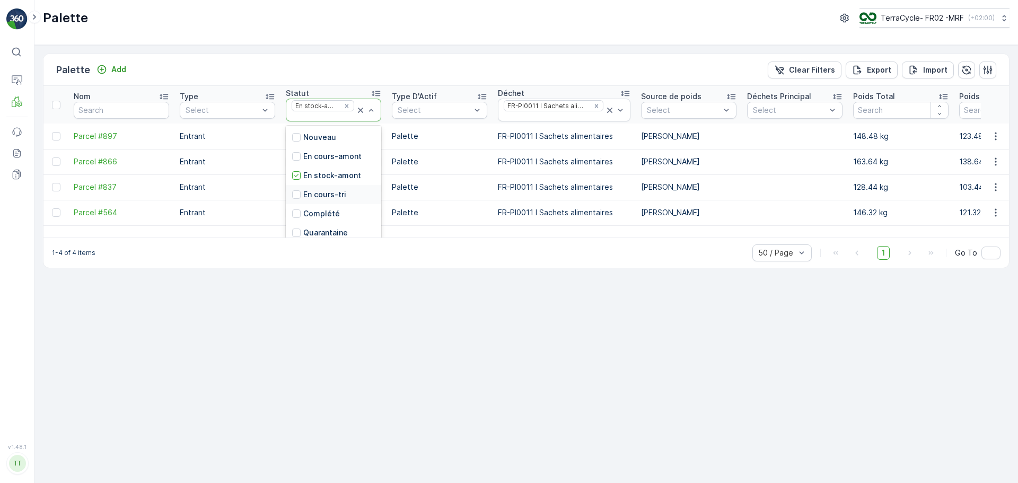
scroll to position [53, 0]
click at [300, 217] on div at bounding box center [296, 218] width 8 height 8
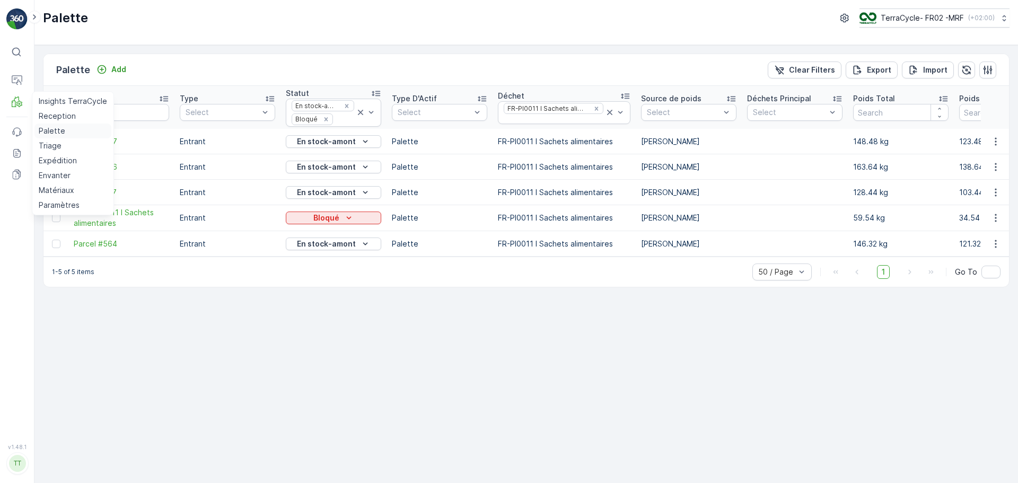
click at [55, 130] on p "Palette" at bounding box center [52, 131] width 27 height 11
click at [52, 147] on p "Triage" at bounding box center [50, 145] width 23 height 11
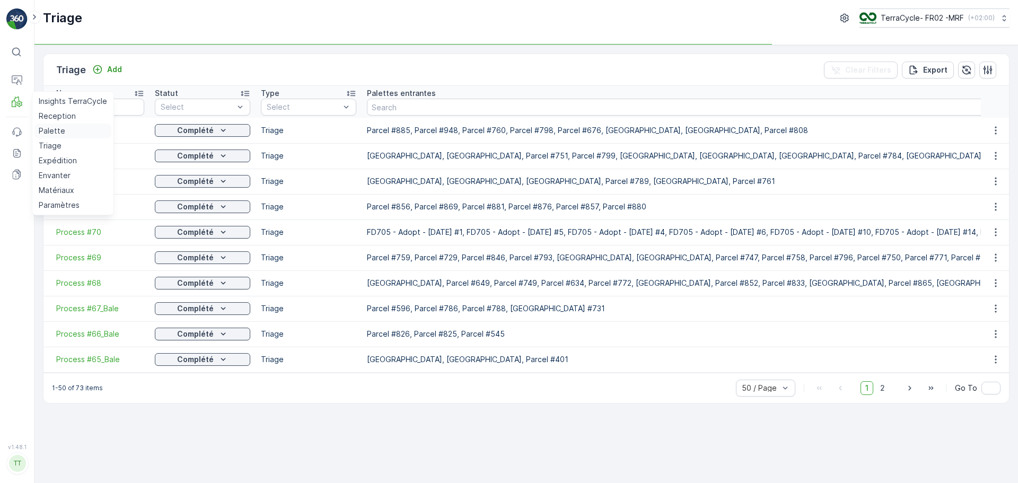
click at [52, 131] on p "Palette" at bounding box center [52, 131] width 27 height 11
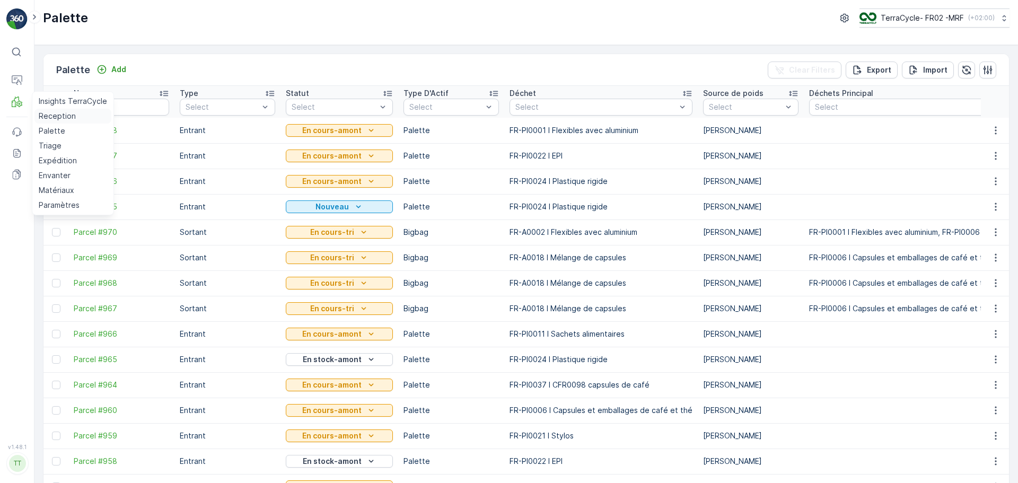
click at [58, 115] on p "Reception" at bounding box center [57, 116] width 37 height 11
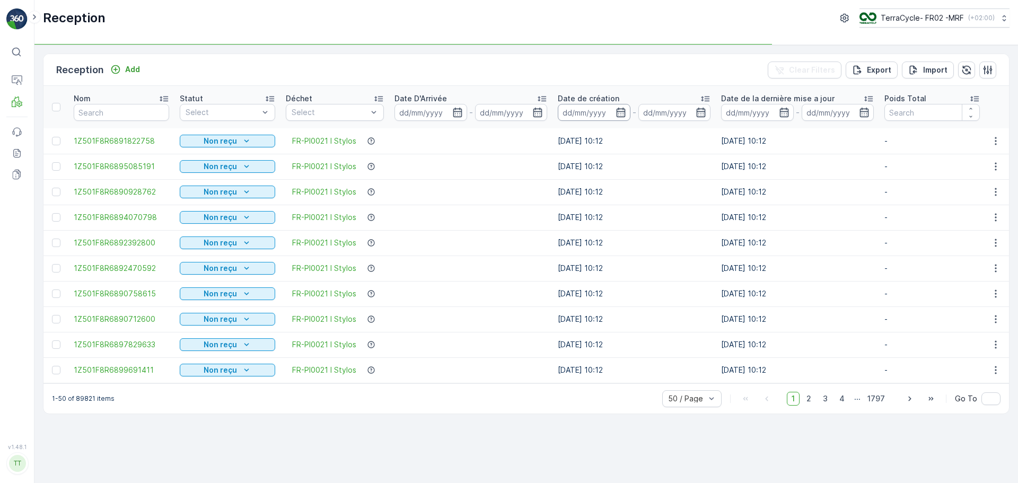
click at [578, 111] on input at bounding box center [594, 112] width 73 height 17
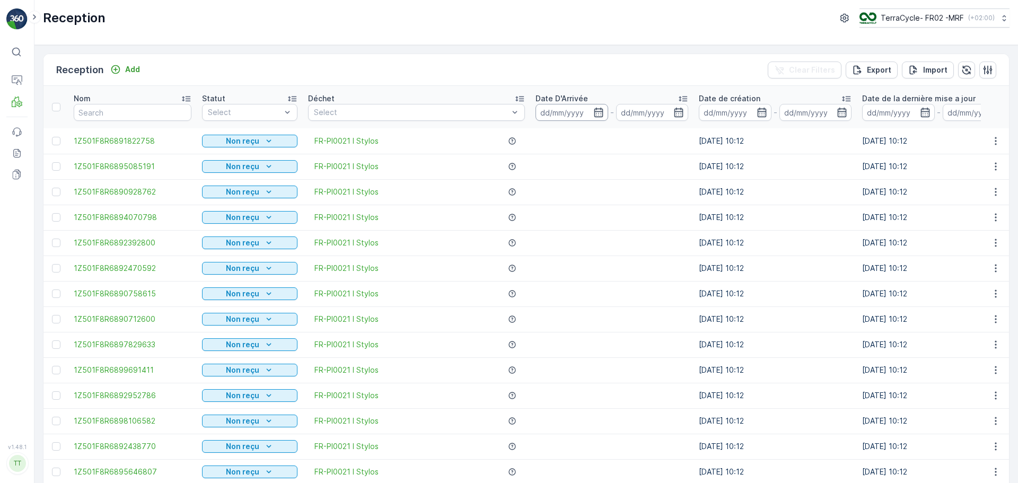
click at [562, 116] on input at bounding box center [571, 112] width 73 height 17
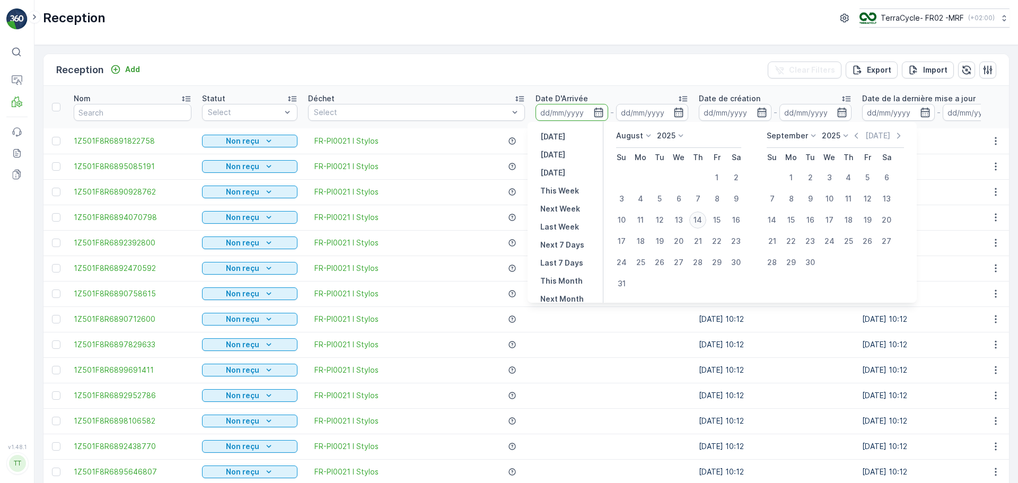
click at [699, 220] on div "14" at bounding box center [697, 219] width 17 height 17
type input "[DATE]"
click at [699, 220] on div "14" at bounding box center [697, 219] width 17 height 17
type input "[DATE]"
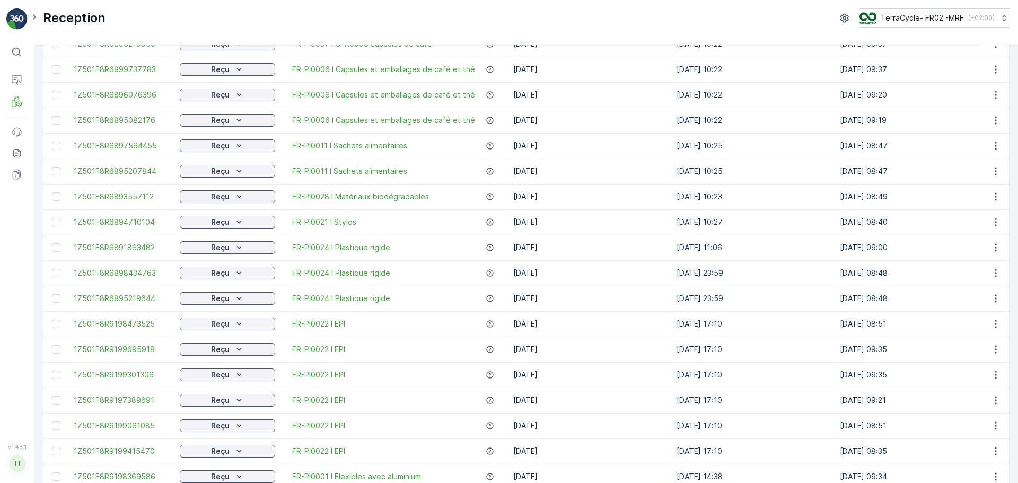
scroll to position [341, 0]
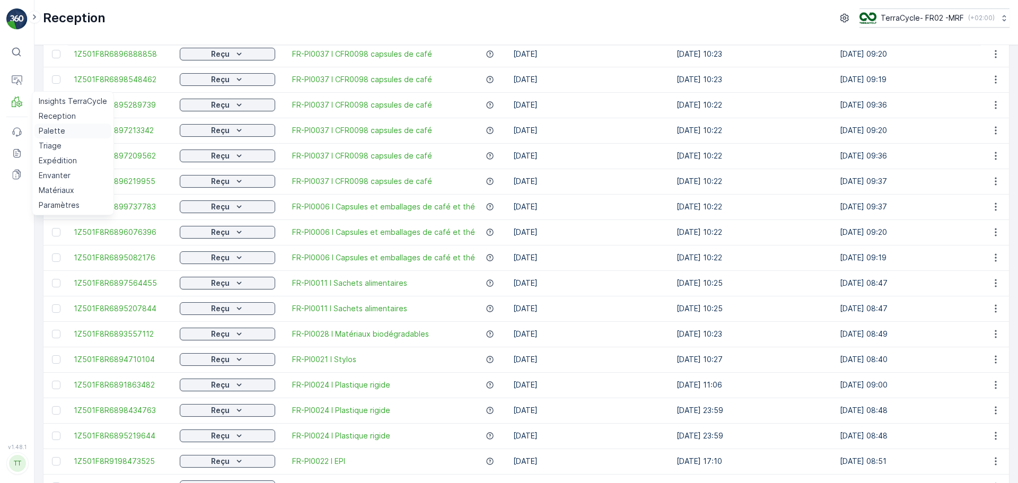
click at [55, 131] on p "Palette" at bounding box center [52, 131] width 27 height 11
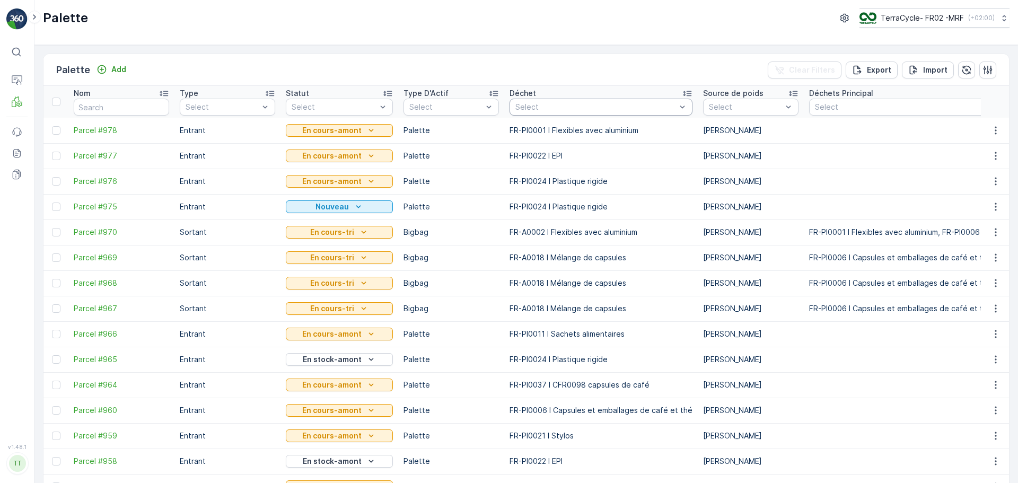
click at [526, 113] on div "Select" at bounding box center [600, 107] width 183 height 17
type input "d"
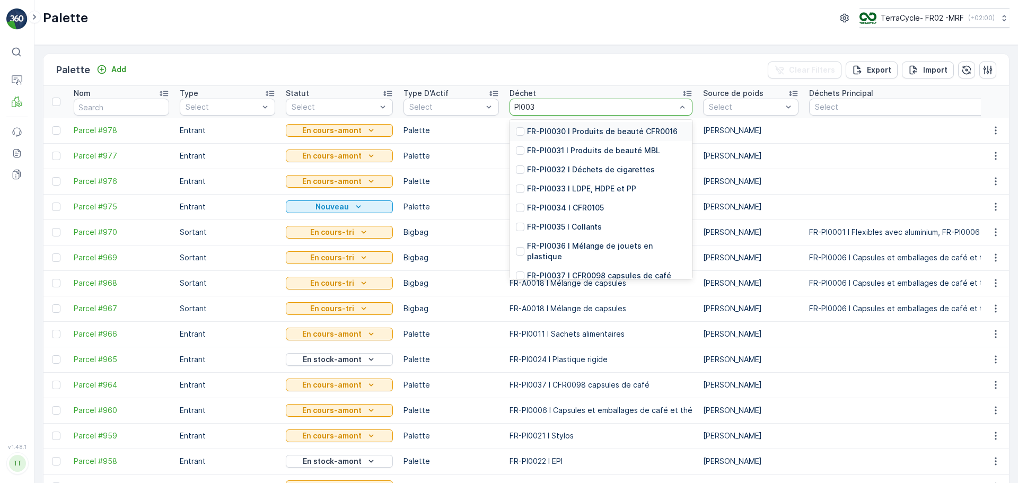
type input "PI0037"
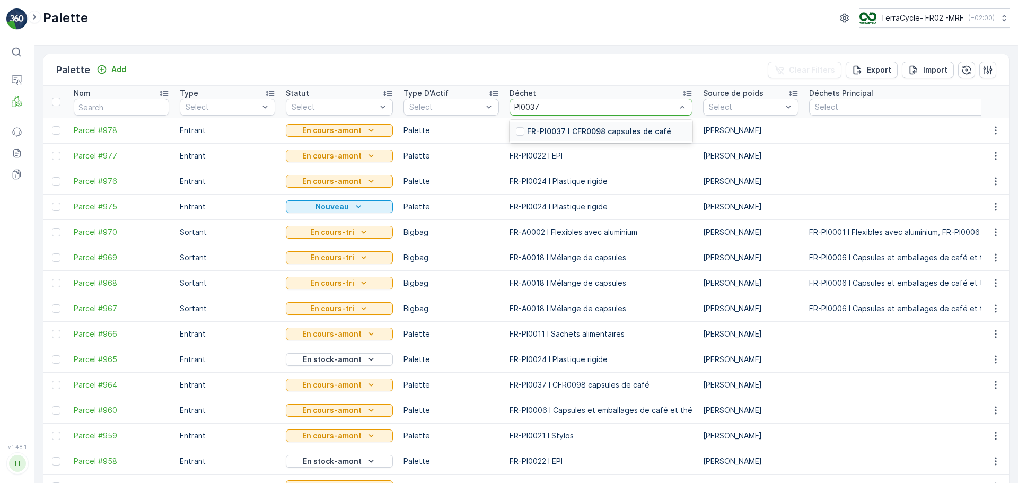
click at [645, 135] on p "FR-PI0037 I CFR0098 capsules de café" at bounding box center [599, 131] width 144 height 11
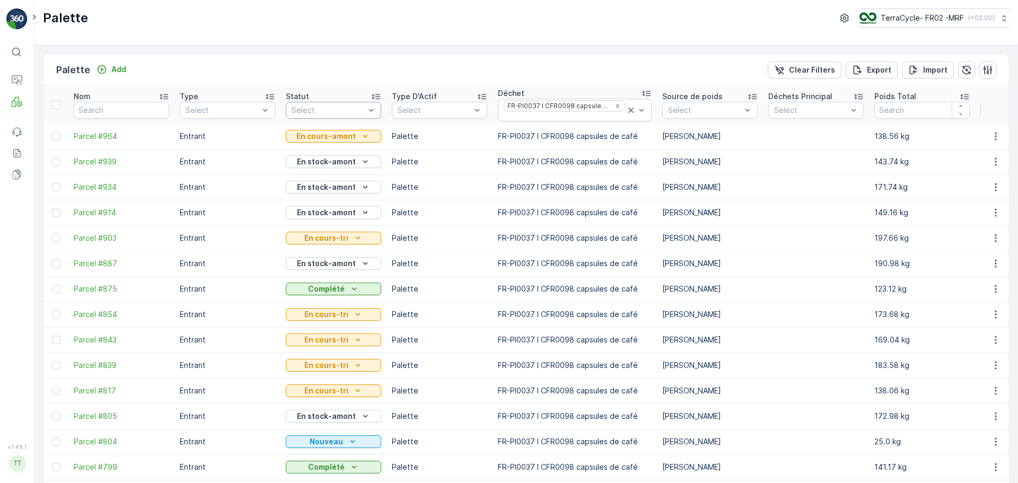
click at [328, 112] on div at bounding box center [327, 110] width 75 height 8
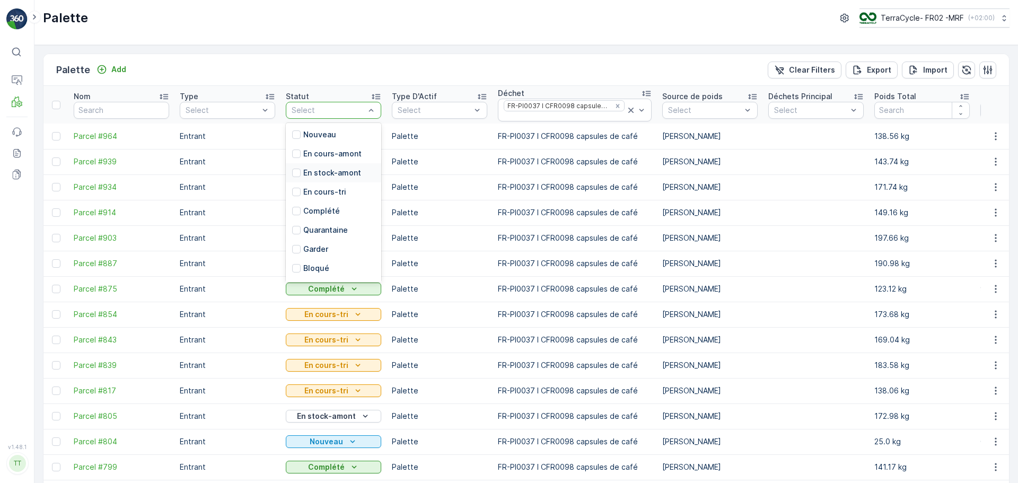
click at [325, 171] on p "En stock-amont" at bounding box center [332, 172] width 58 height 11
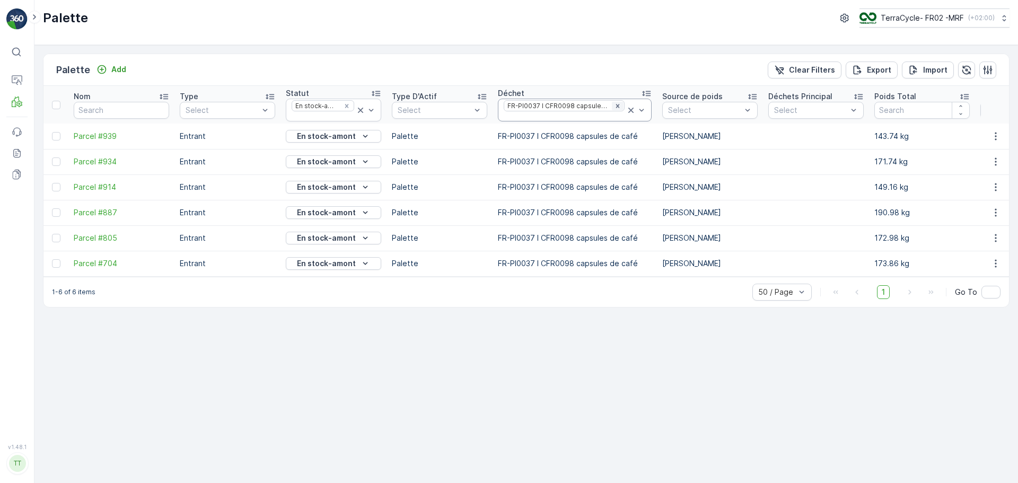
click at [615, 107] on div "Remove FR-PI0037 I CFR0098 capsules de café" at bounding box center [618, 106] width 12 height 8
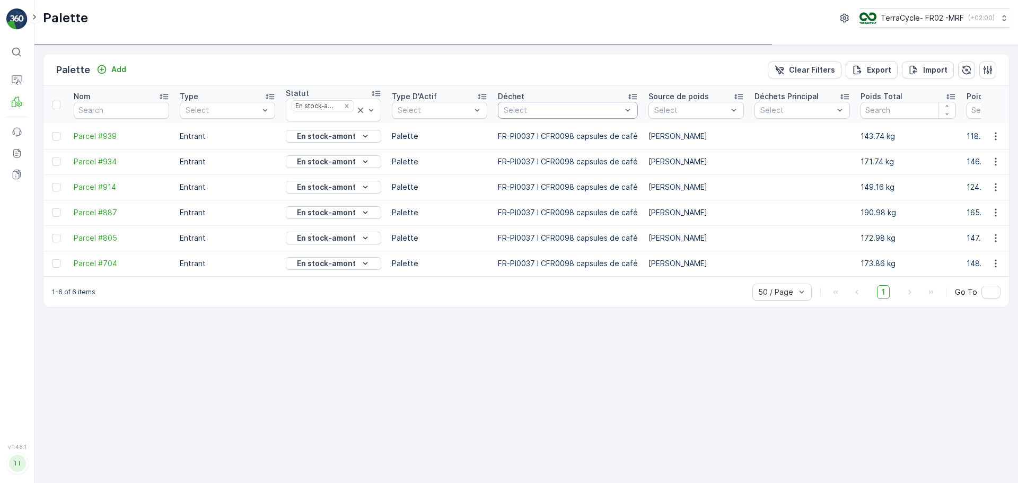
click at [561, 110] on div at bounding box center [562, 110] width 120 height 8
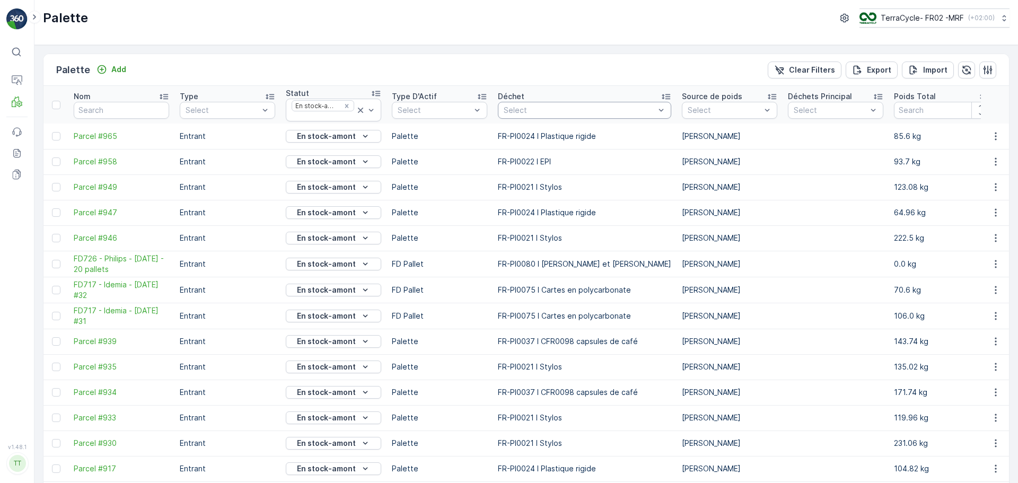
click at [558, 110] on div at bounding box center [578, 110] width 153 height 8
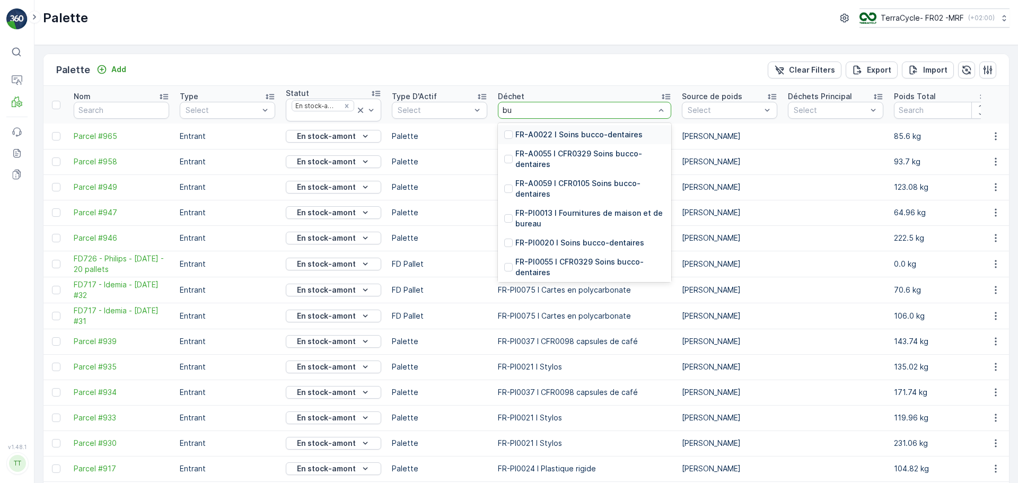
type input "buc"
click at [587, 208] on p "FR-PI0020 I Soins bucco-dentaires" at bounding box center [579, 213] width 129 height 11
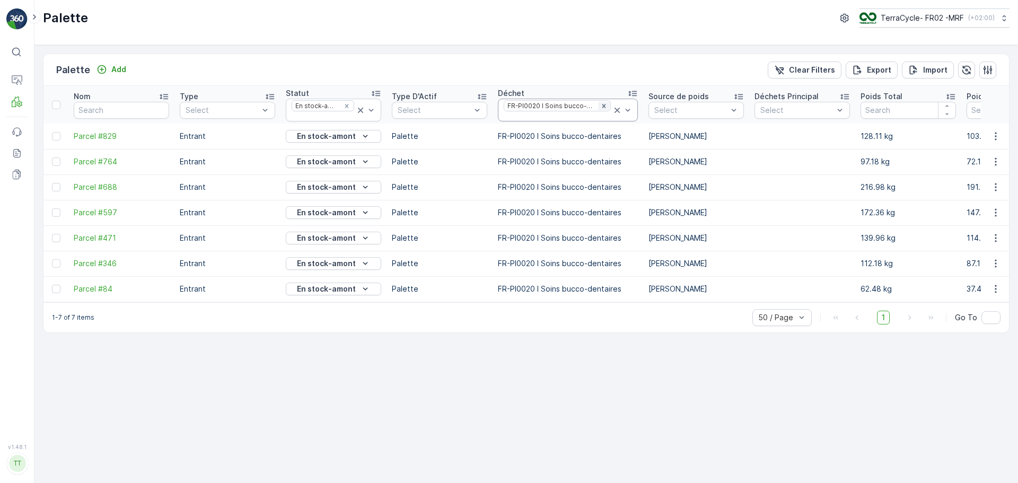
click at [602, 105] on icon "Remove FR-PI0020 I Soins bucco-dentaires" at bounding box center [603, 105] width 7 height 7
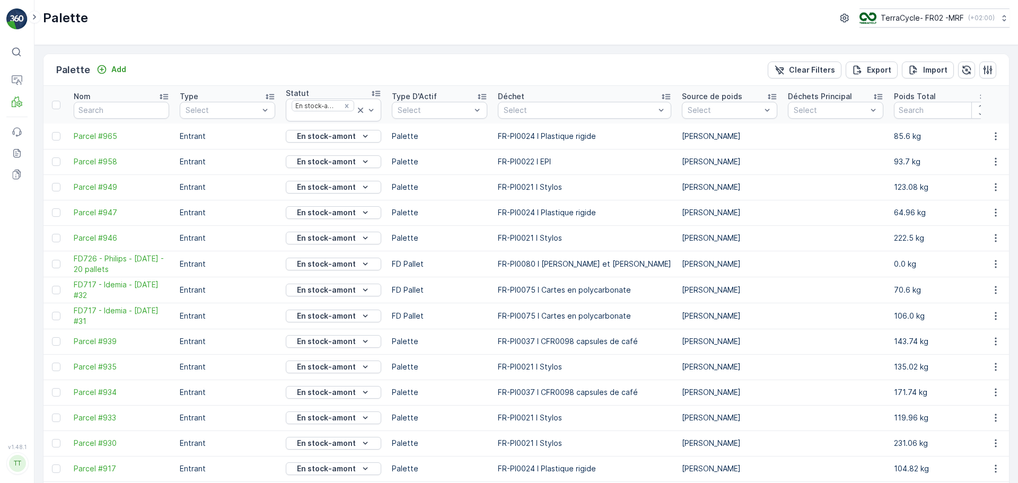
click at [594, 112] on div at bounding box center [578, 110] width 153 height 8
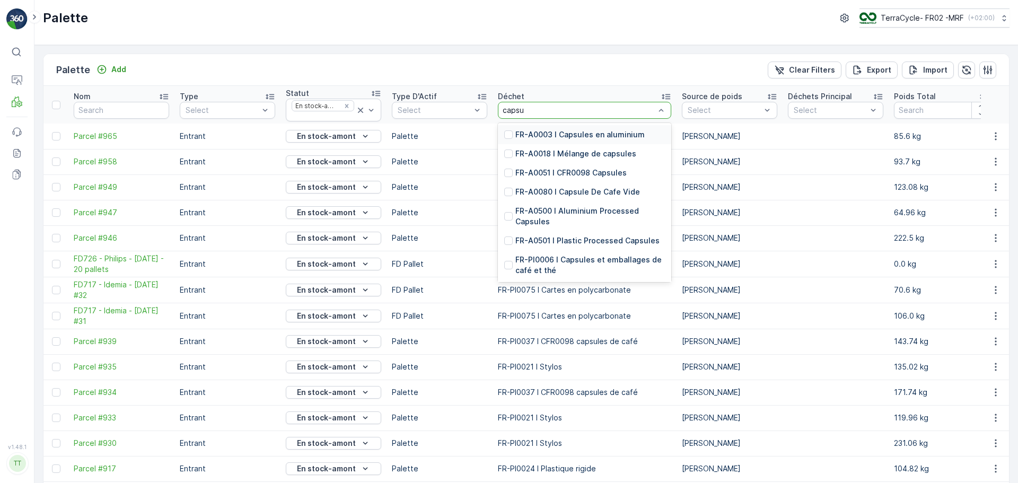
type input "capsul"
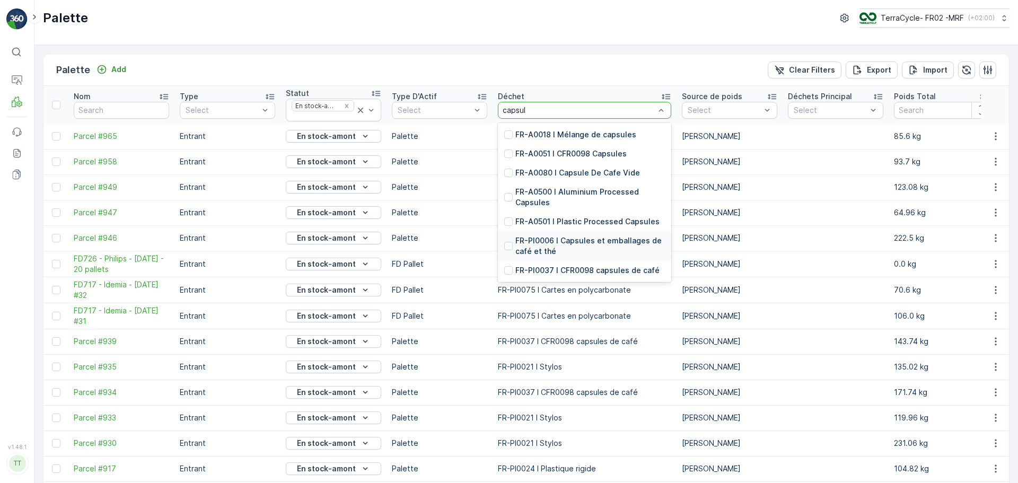
click at [581, 235] on p "FR-PI0006 I Capsules et emballages de café et thé" at bounding box center [589, 245] width 149 height 21
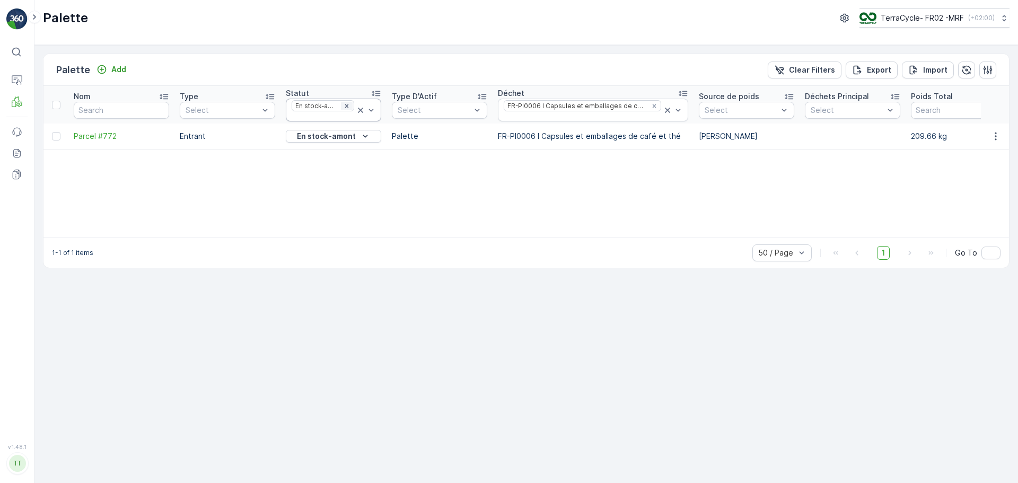
click at [346, 103] on icon "Remove En stock-amont" at bounding box center [346, 105] width 7 height 7
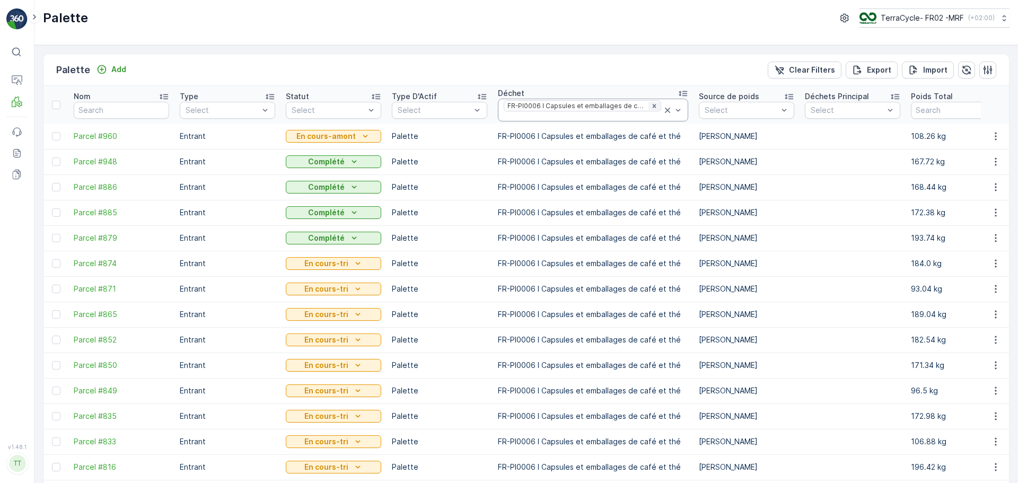
click at [650, 108] on icon "Remove FR-PI0006 I Capsules et emballages de café et thé" at bounding box center [653, 105] width 7 height 7
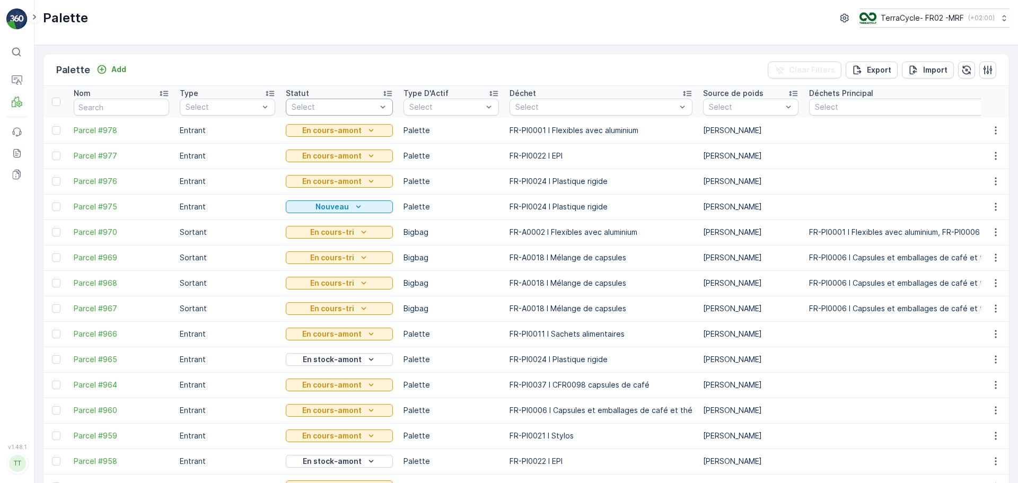
click at [350, 100] on div "Select" at bounding box center [339, 107] width 107 height 17
click at [54, 161] on p "Expédition" at bounding box center [58, 160] width 38 height 11
